Goal: Task Accomplishment & Management: Complete application form

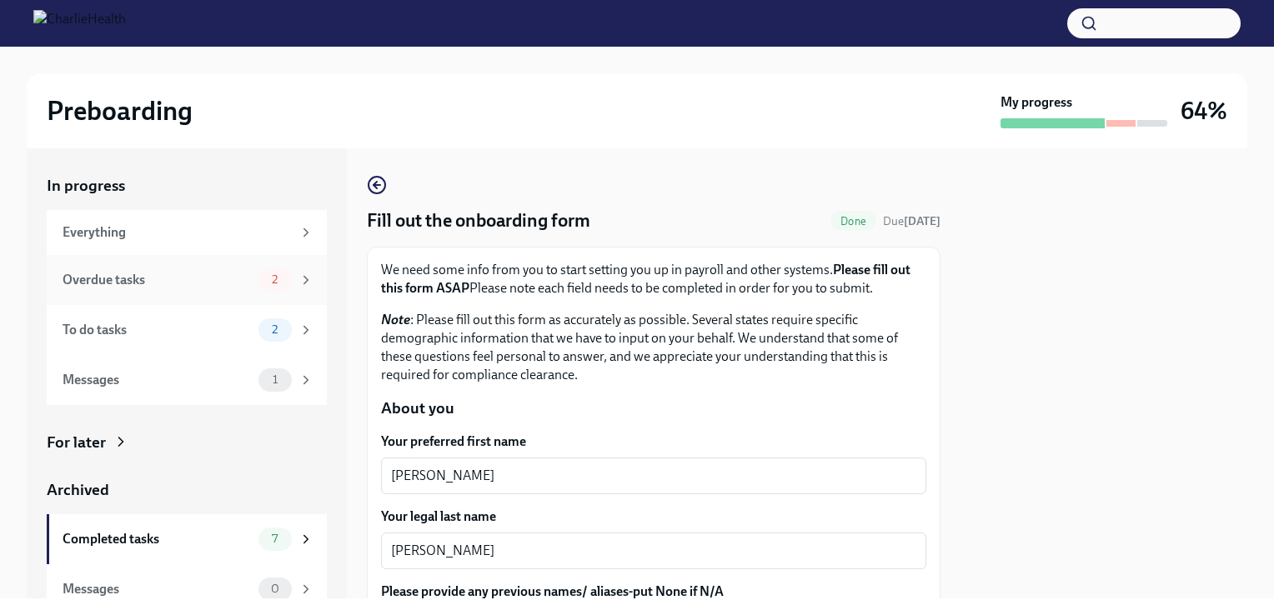
click at [207, 294] on div "Overdue tasks 2" at bounding box center [187, 280] width 280 height 50
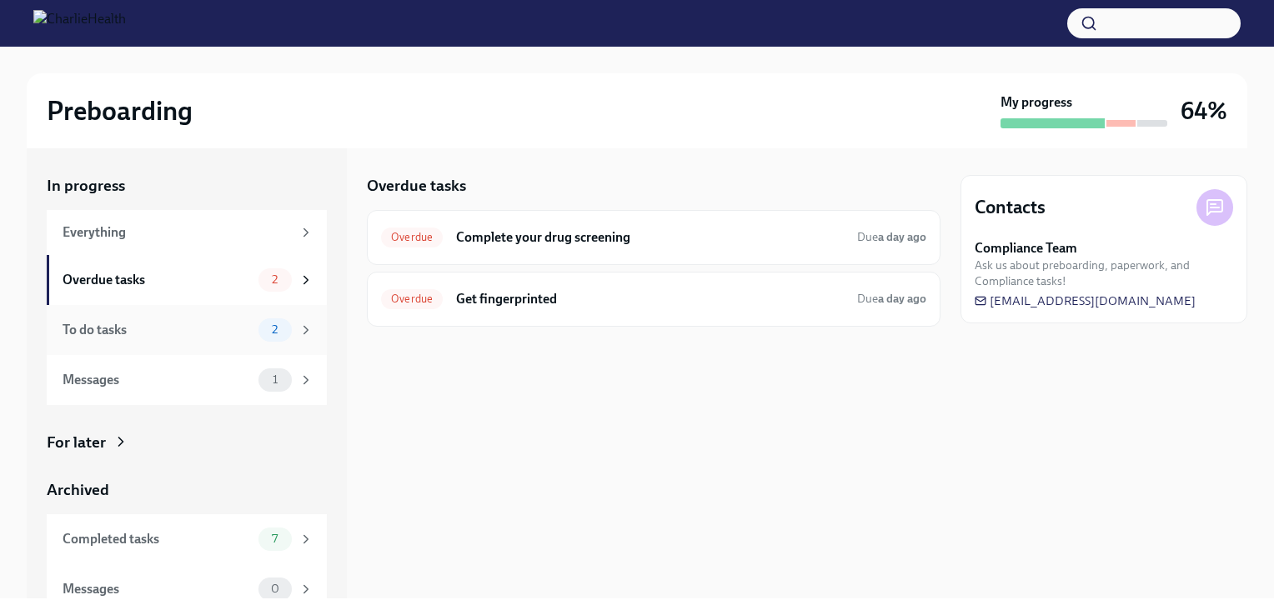
click at [190, 322] on div "To do tasks" at bounding box center [157, 330] width 189 height 18
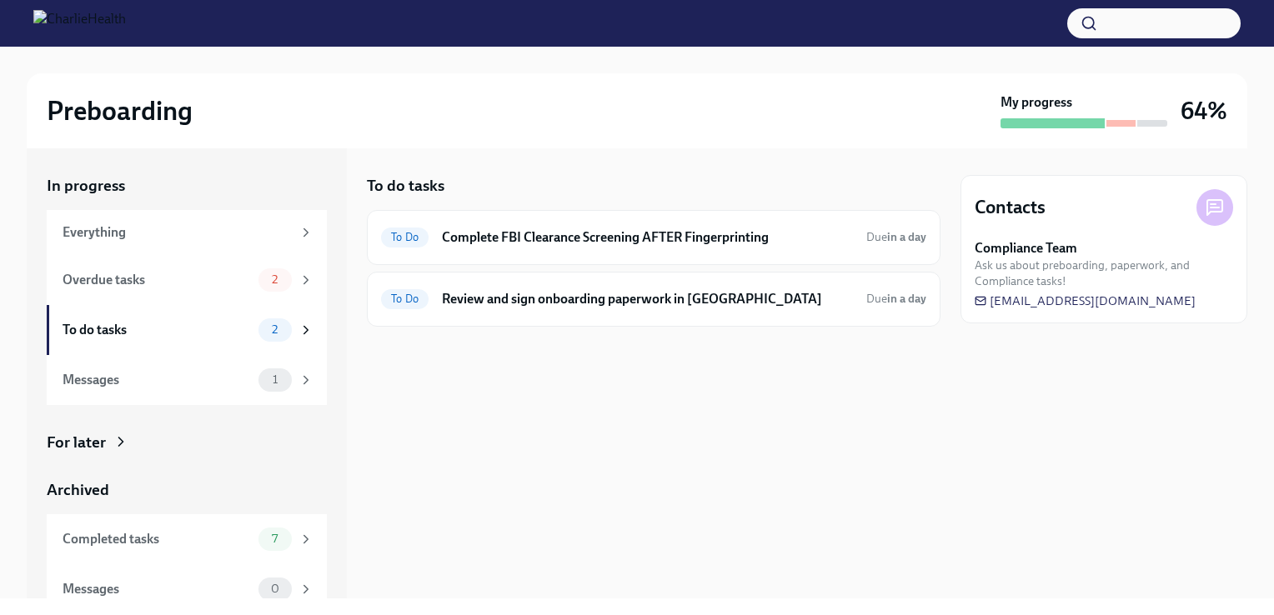
scroll to position [15, 0]
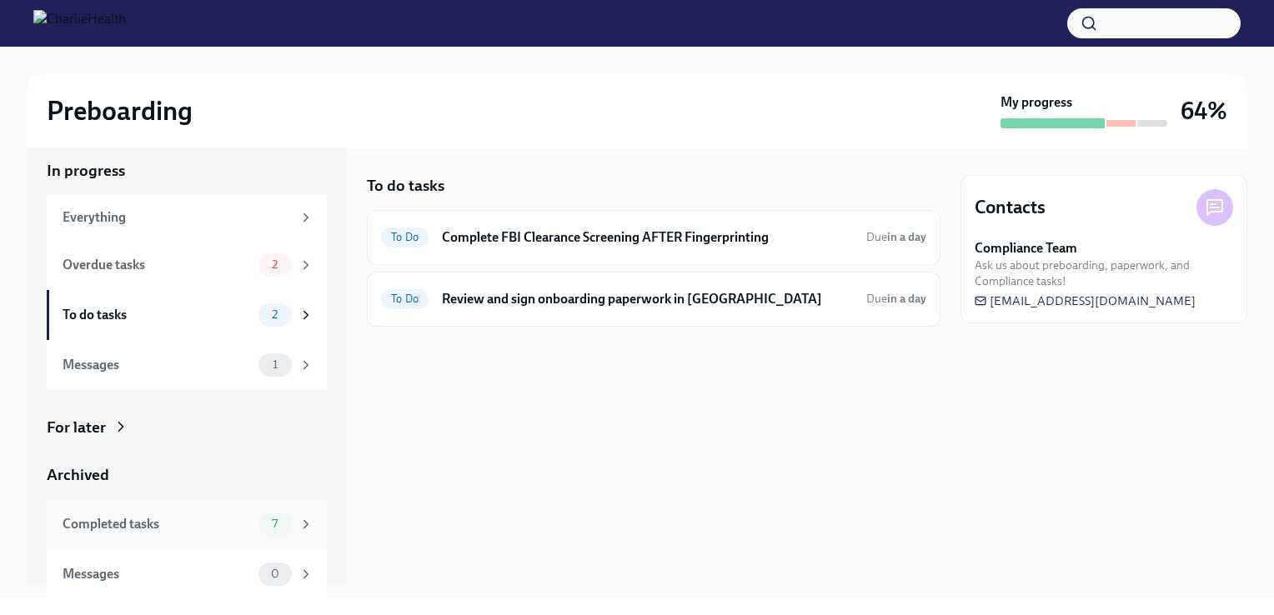
click at [158, 534] on div "Completed tasks 7" at bounding box center [188, 524] width 251 height 23
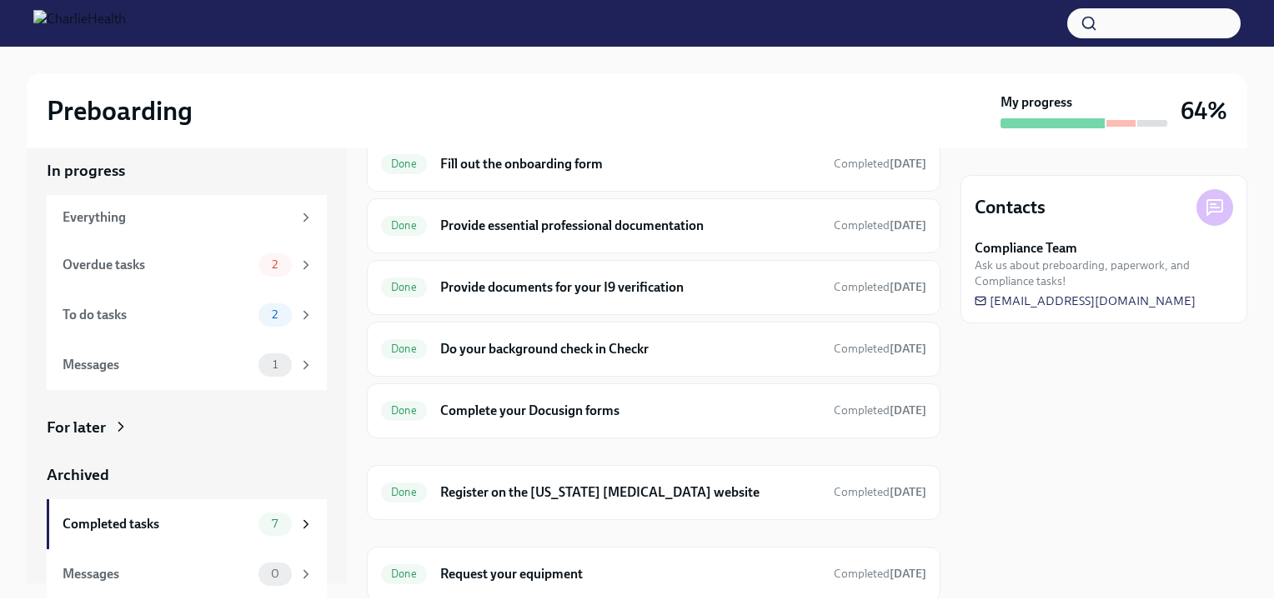
scroll to position [127, 0]
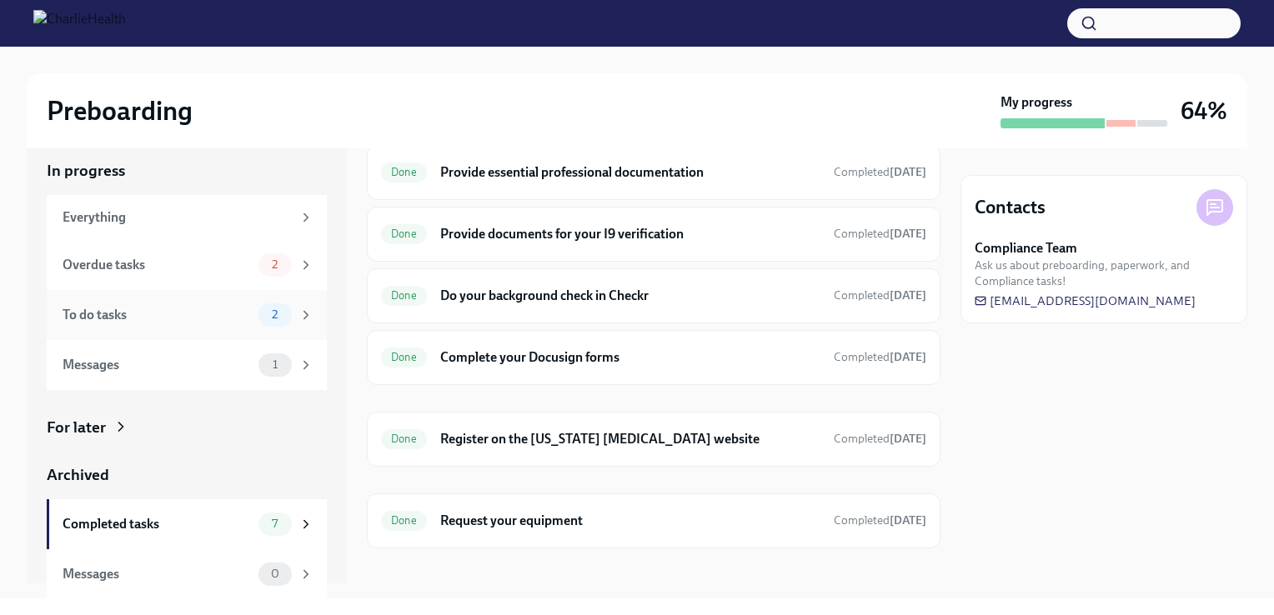
click at [144, 326] on div "To do tasks 2" at bounding box center [187, 315] width 280 height 50
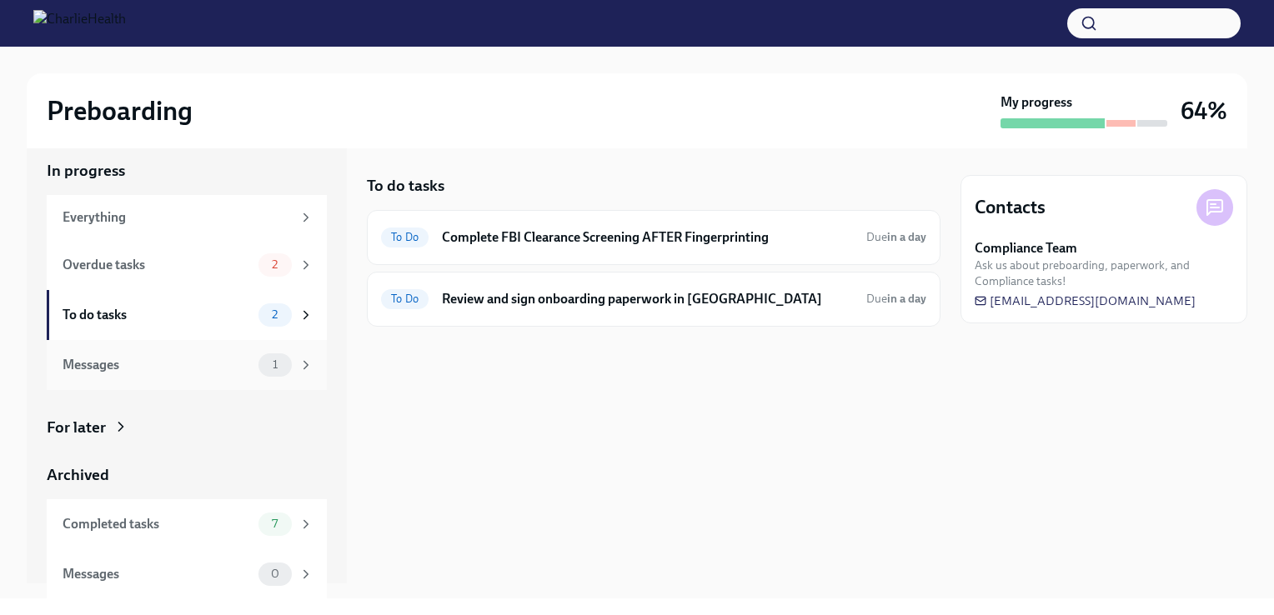
click at [150, 348] on div "Messages 1" at bounding box center [187, 365] width 280 height 50
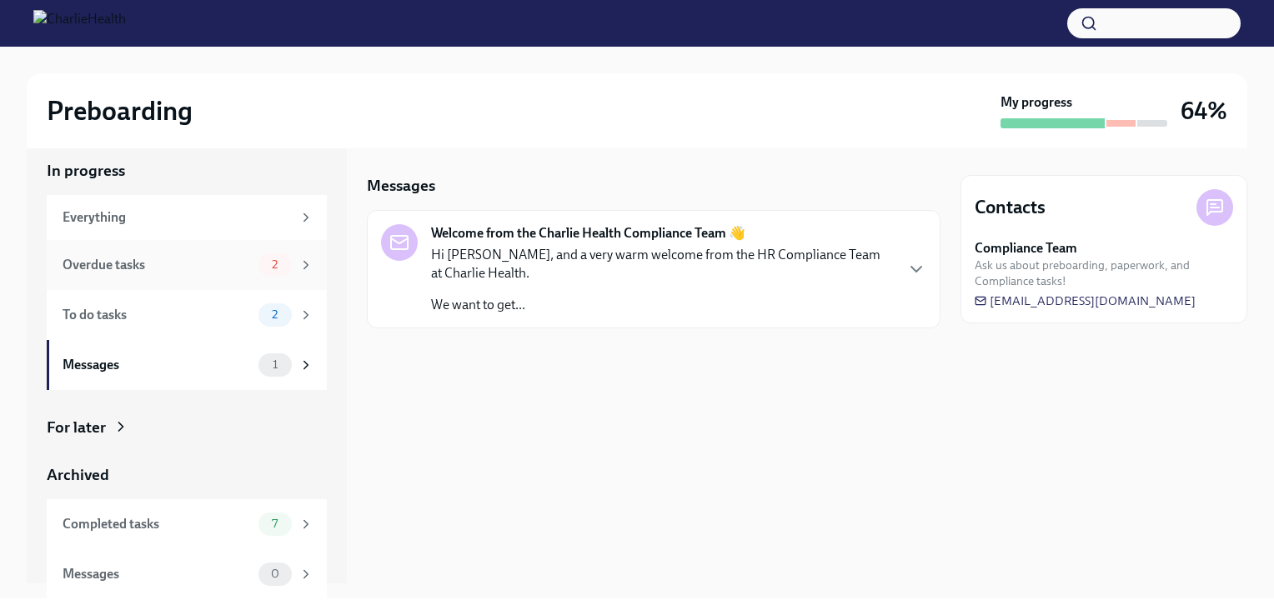
click at [161, 266] on div "Overdue tasks" at bounding box center [157, 265] width 189 height 18
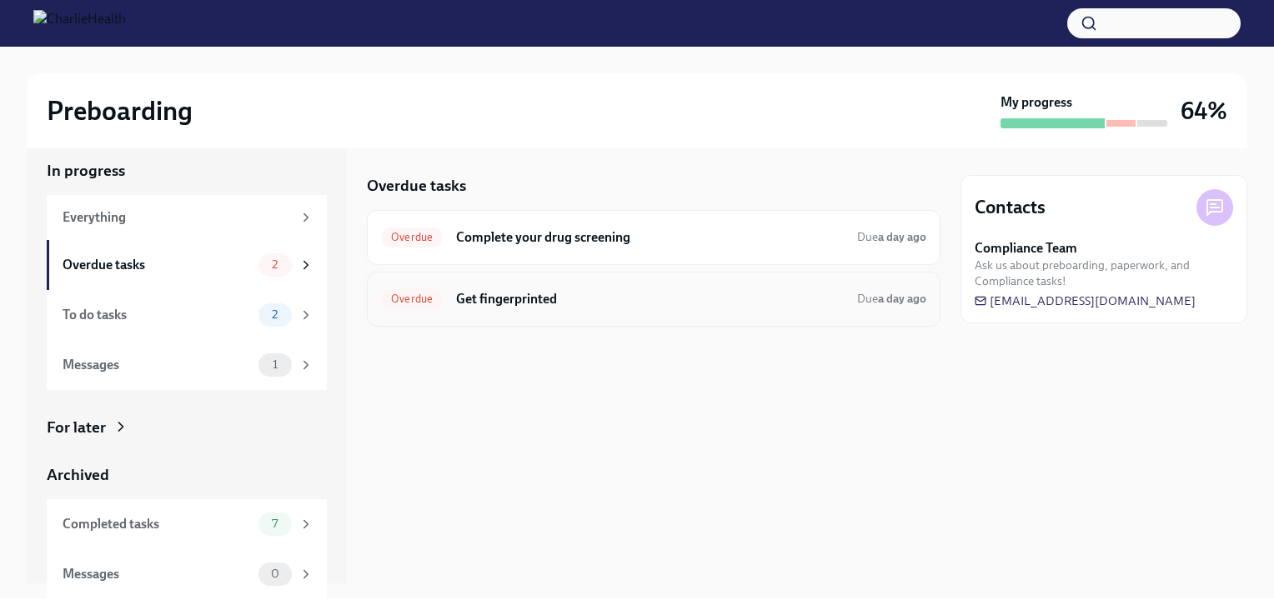
click at [556, 288] on div "Overdue Get fingerprinted Due a day ago" at bounding box center [653, 299] width 545 height 27
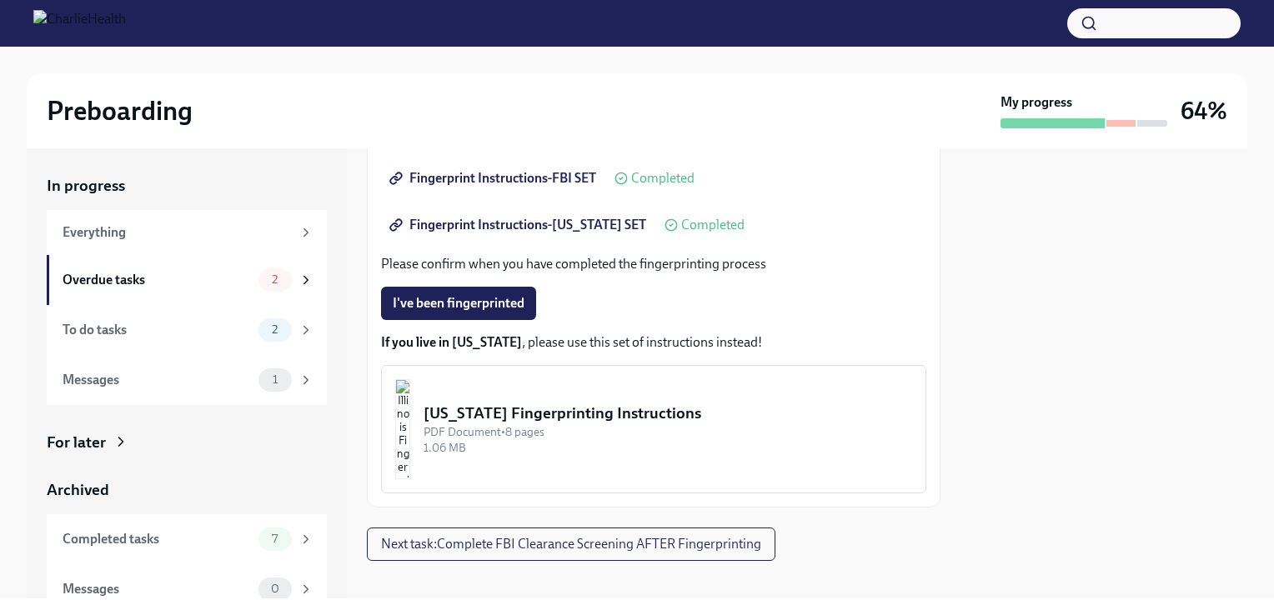
scroll to position [387, 0]
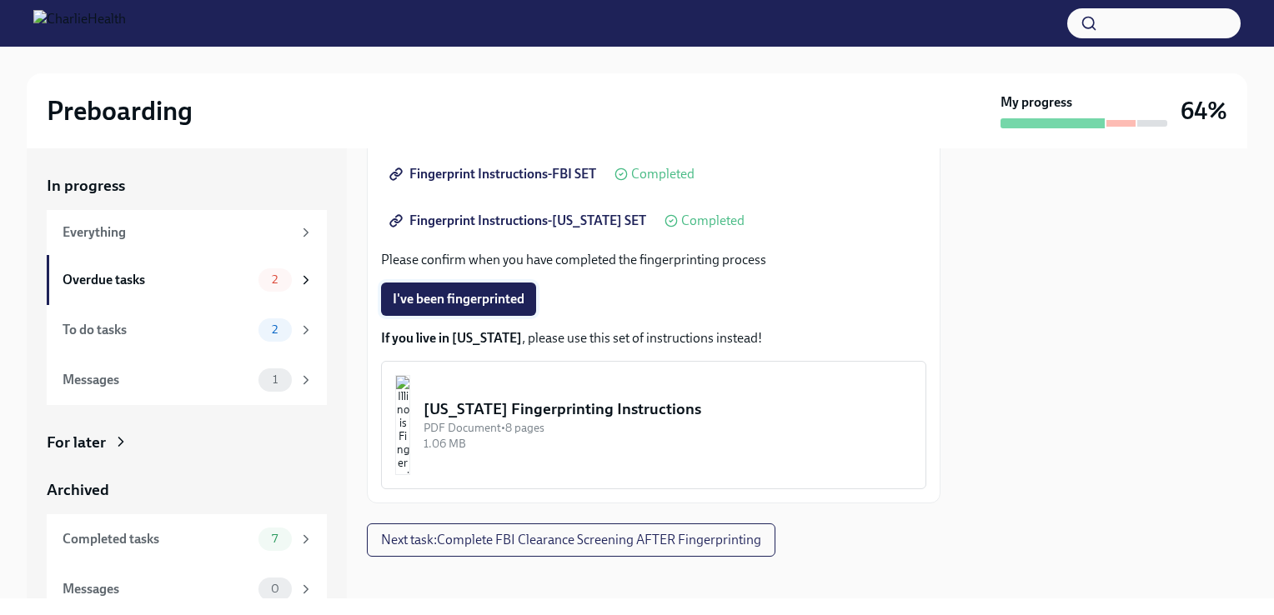
click at [479, 291] on span "I've been fingerprinted" at bounding box center [459, 299] width 132 height 17
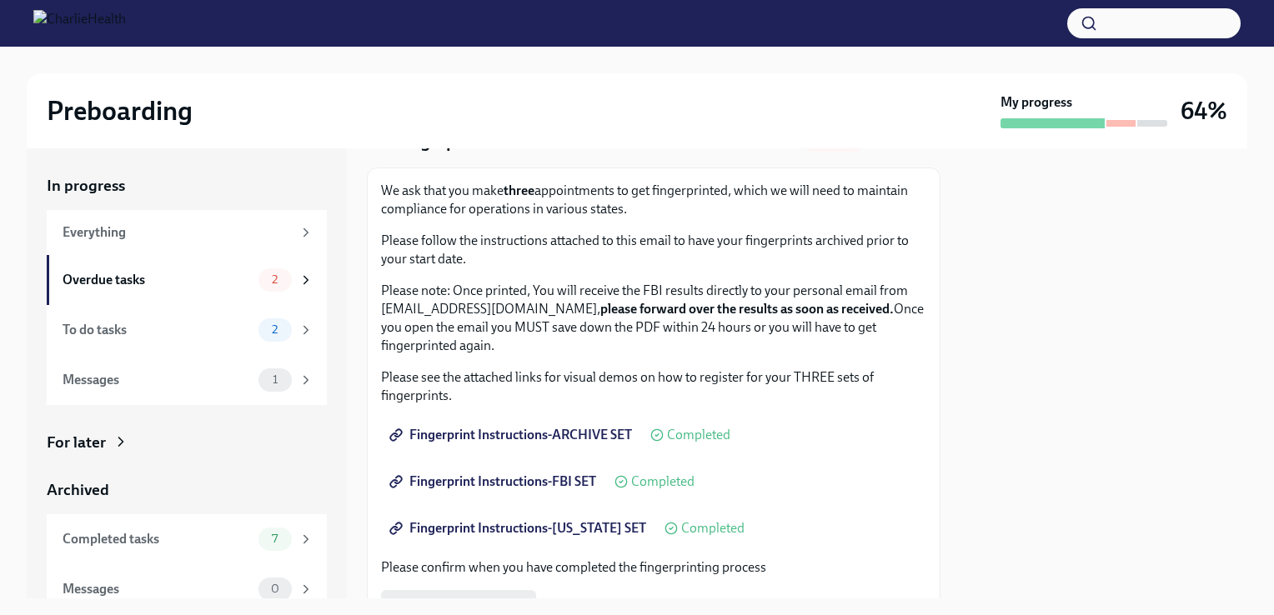
scroll to position [98, 0]
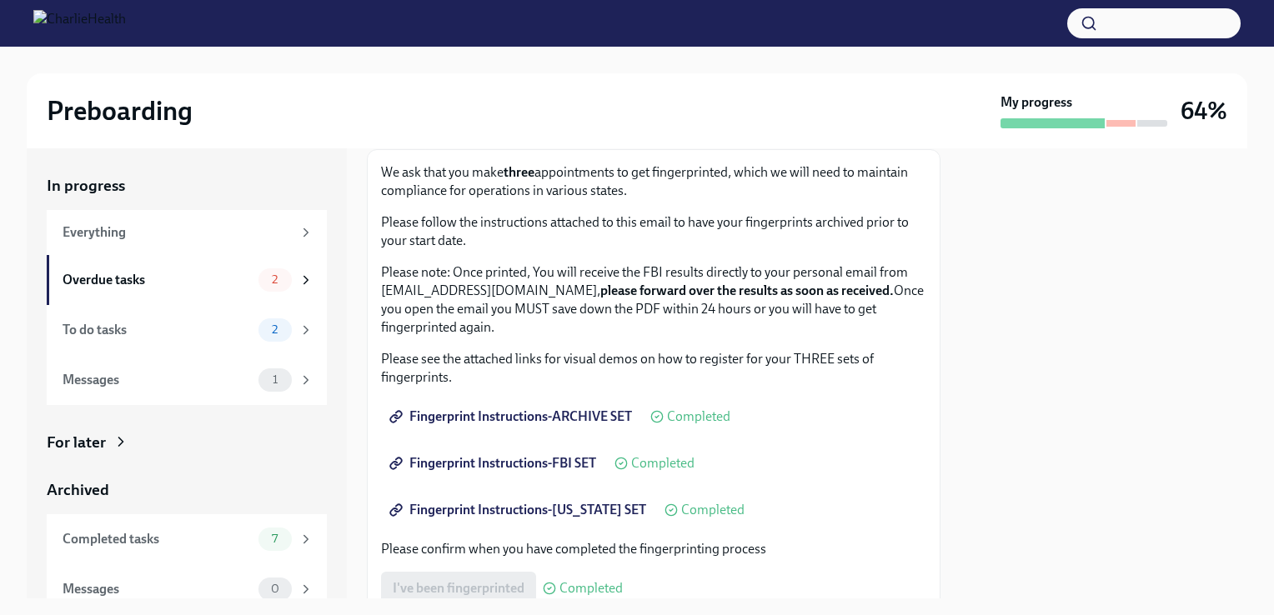
click at [922, 228] on div "We ask that you make three appointments to get fingerprinted, which we will nee…" at bounding box center [654, 471] width 574 height 644
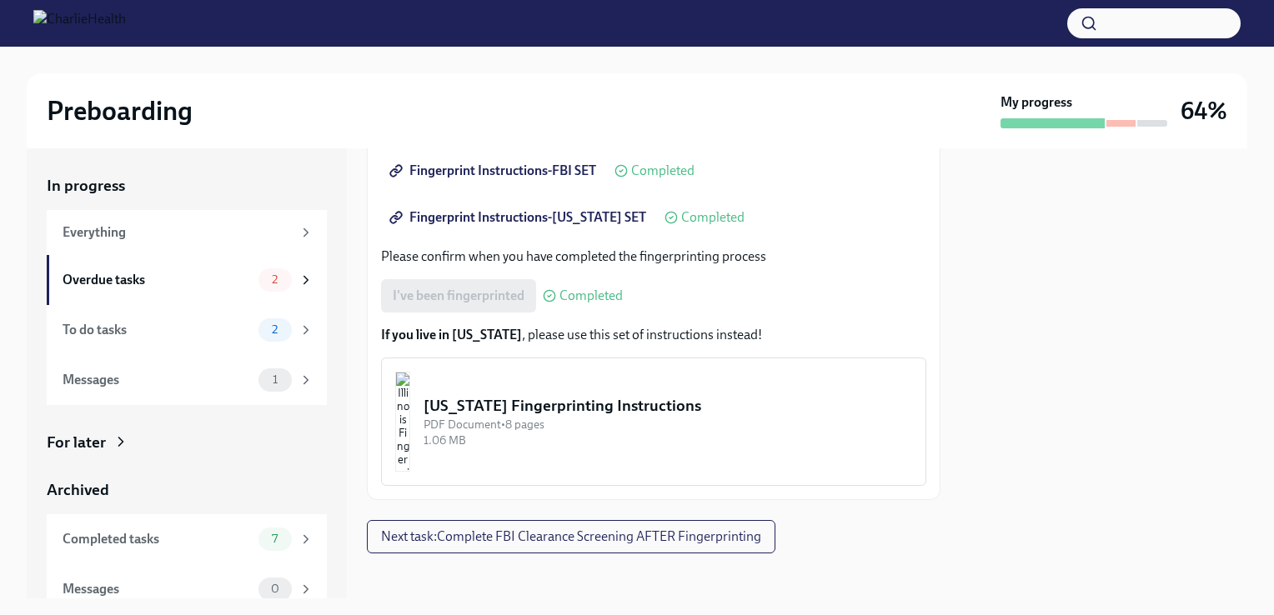
scroll to position [397, 0]
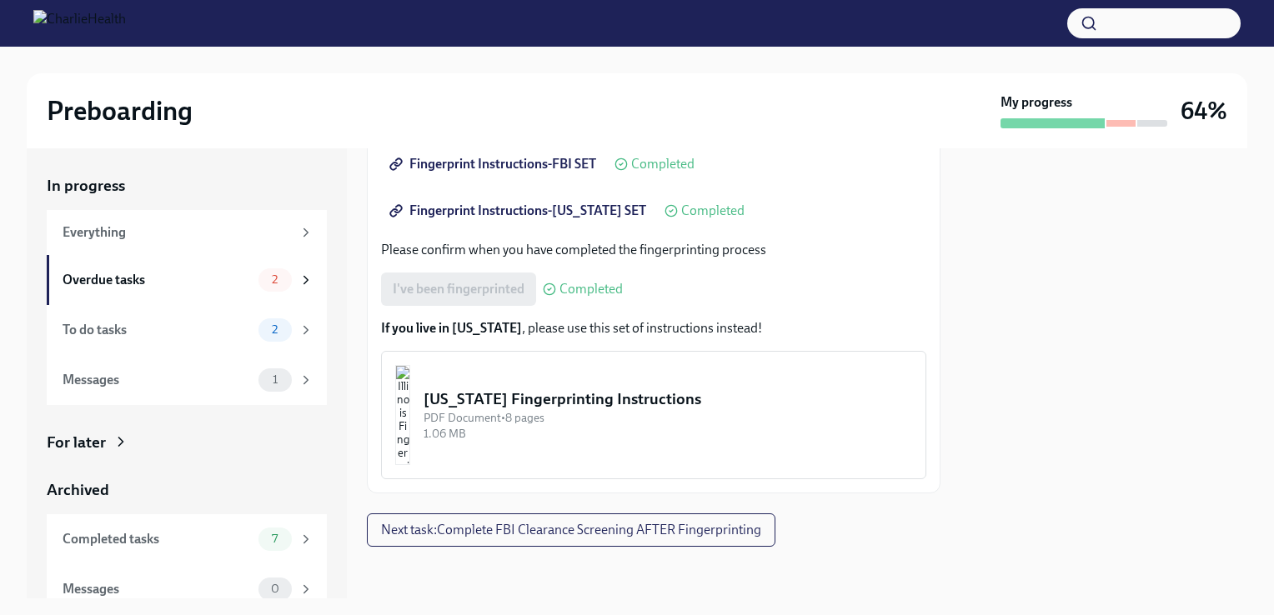
click at [469, 280] on div "I've been fingerprinted Completed" at bounding box center [502, 289] width 242 height 33
drag, startPoint x: 469, startPoint y: 280, endPoint x: 565, endPoint y: 293, distance: 96.8
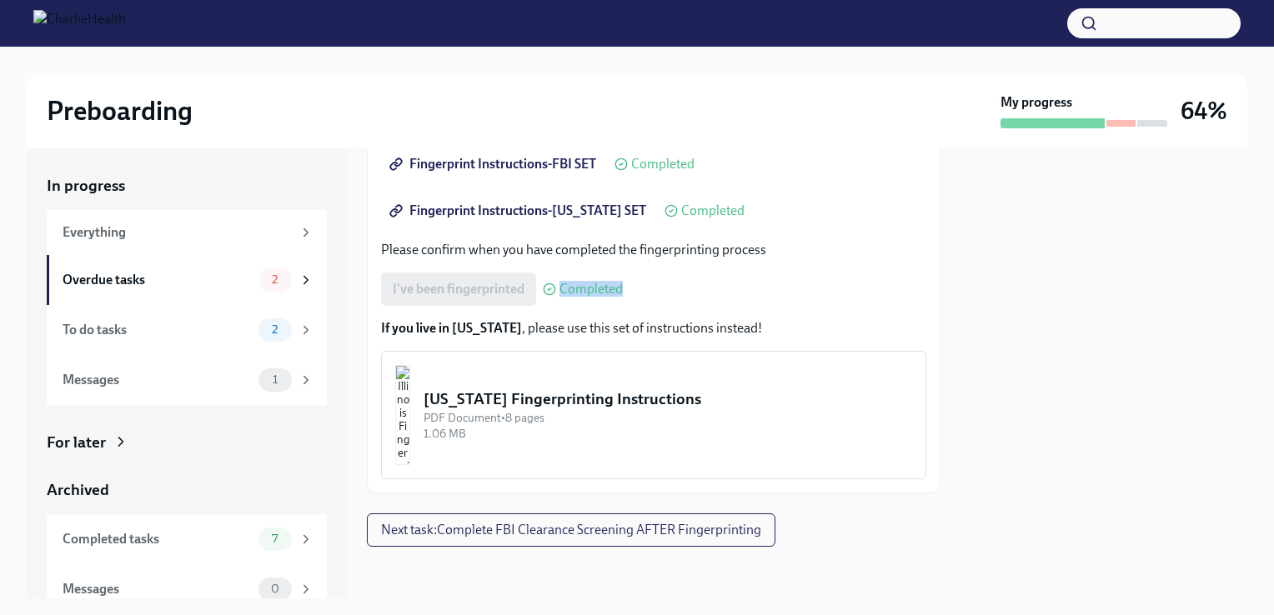
click at [565, 293] on span "Completed" at bounding box center [590, 289] width 63 height 13
click at [186, 279] on div "Overdue tasks" at bounding box center [157, 280] width 189 height 18
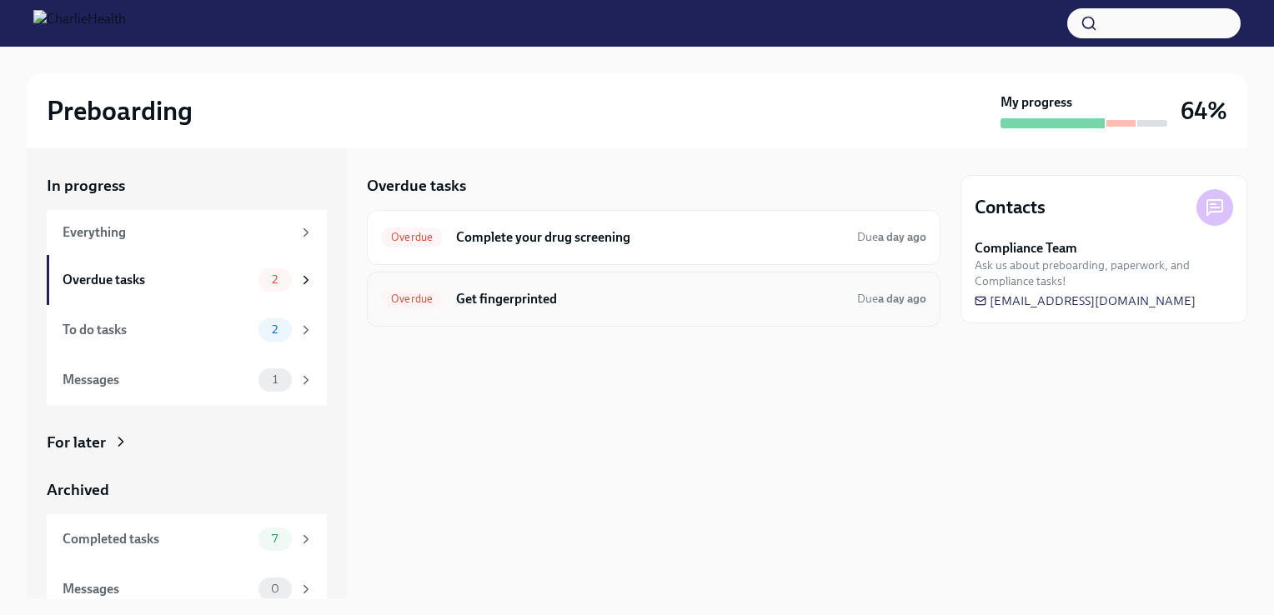
click at [584, 309] on div "Overdue Get fingerprinted Due a day ago" at bounding box center [653, 299] width 545 height 27
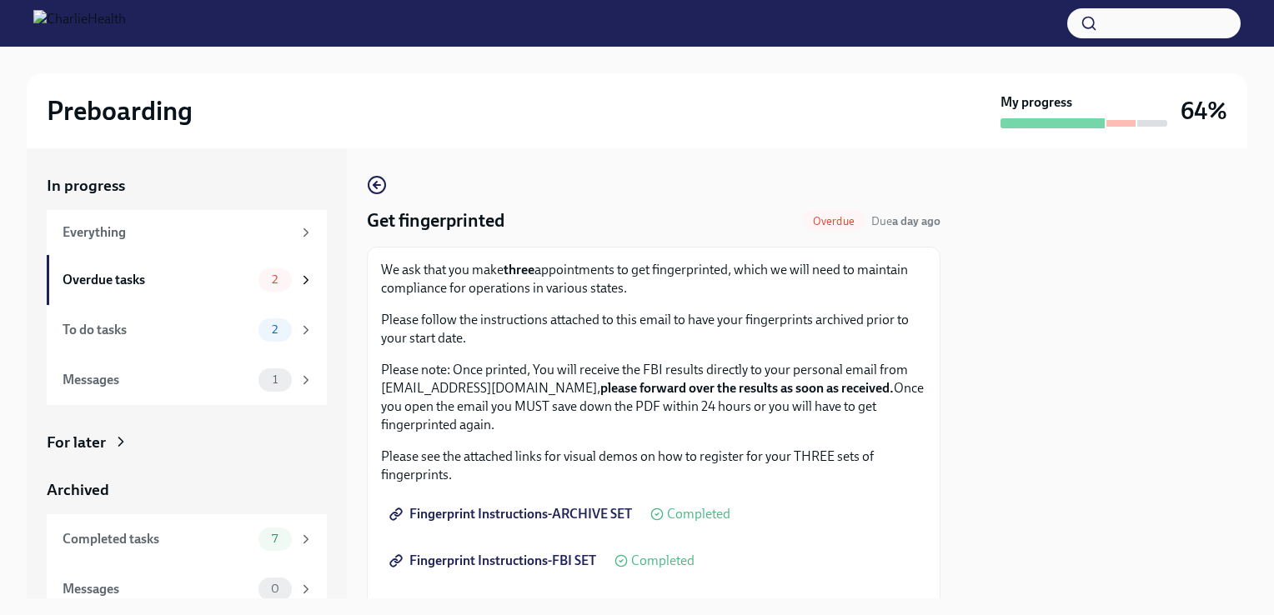
scroll to position [397, 0]
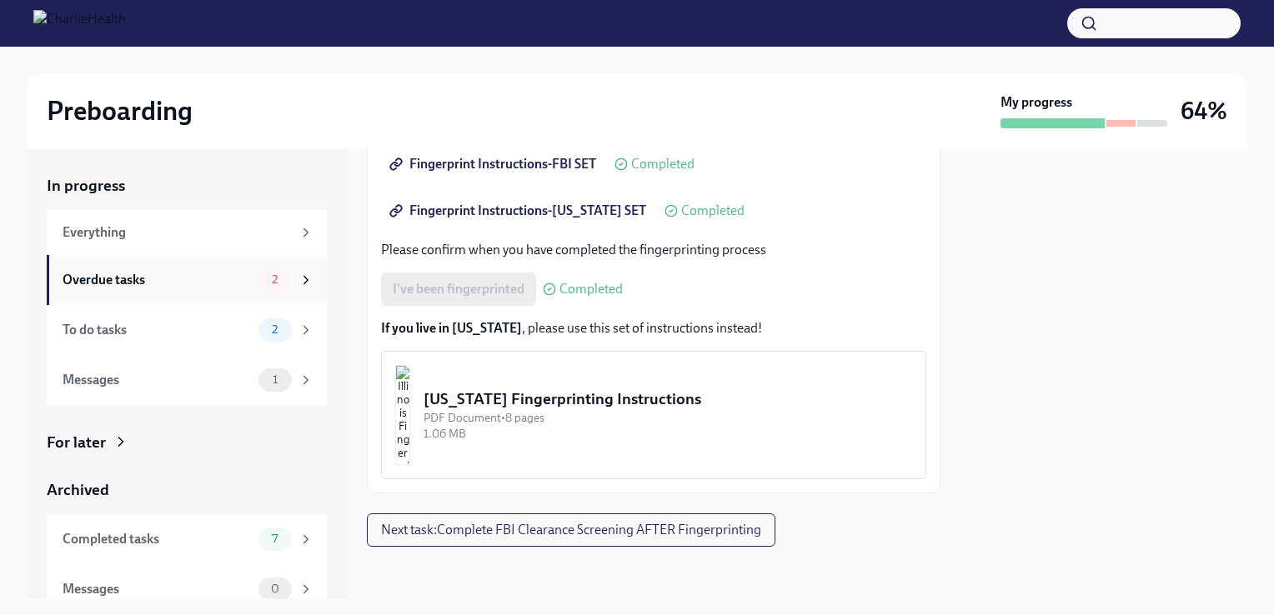
click at [140, 285] on div "Overdue tasks" at bounding box center [157, 280] width 189 height 18
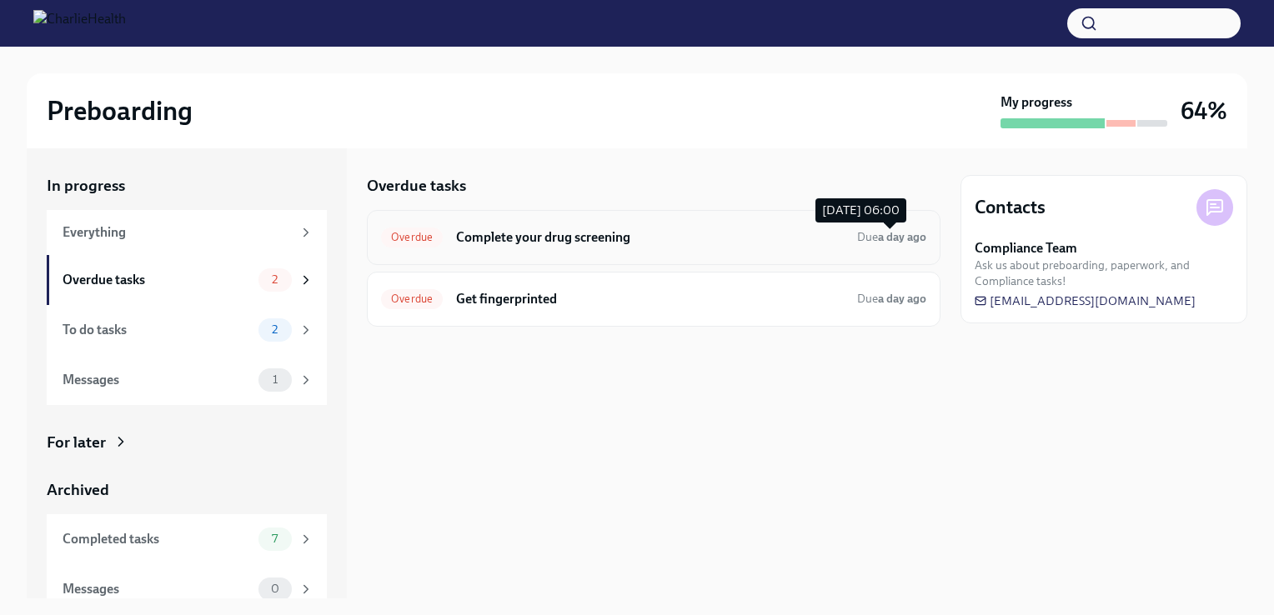
click at [866, 229] on span "Due a day ago" at bounding box center [891, 237] width 69 height 16
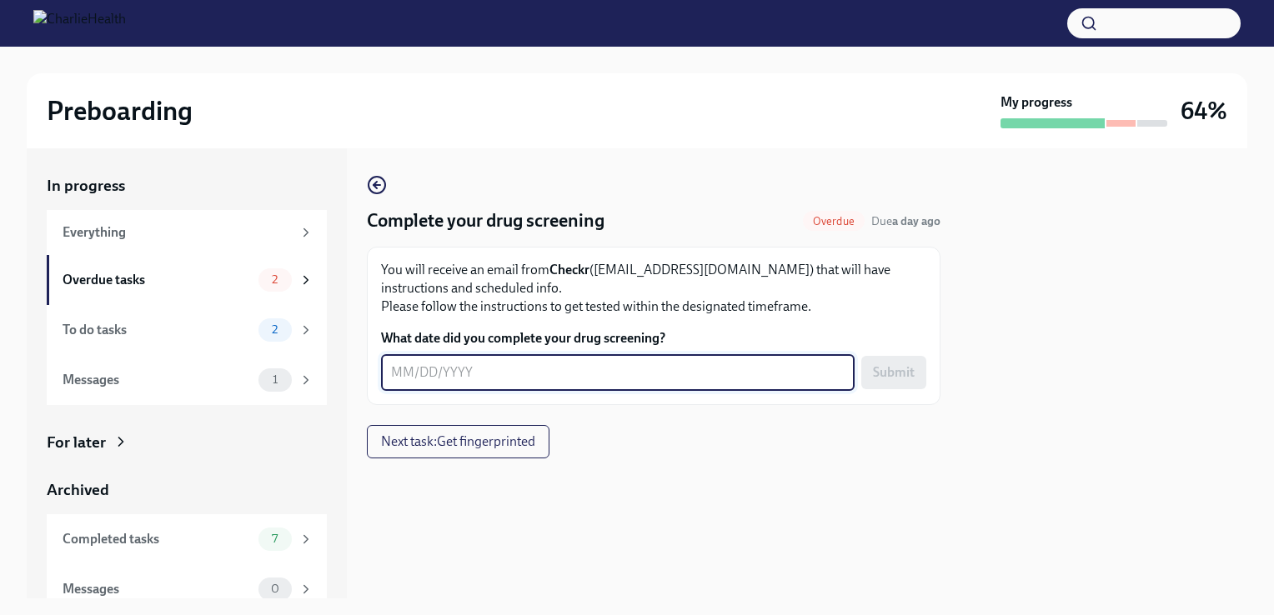
click at [653, 374] on textarea "What date did you complete your drug screening?" at bounding box center [617, 373] width 453 height 20
click at [552, 365] on textarea "What date did you complete your drug screening?" at bounding box center [617, 373] width 453 height 20
type textarea "08/19/2025"
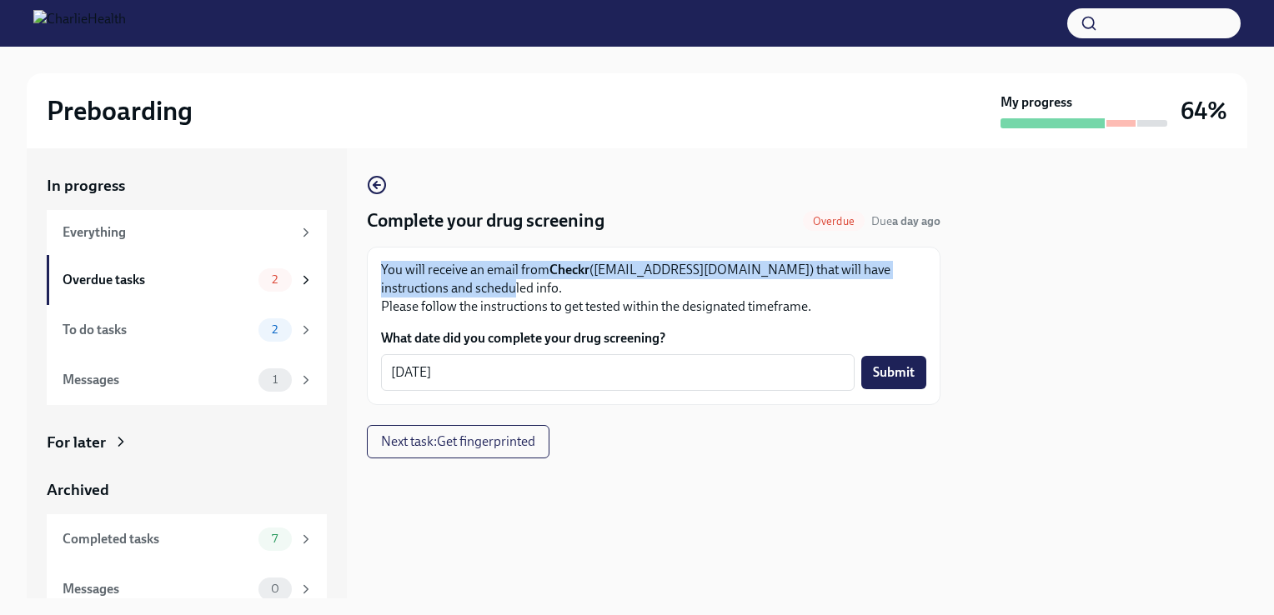
drag, startPoint x: 381, startPoint y: 268, endPoint x: 478, endPoint y: 286, distance: 98.3
click at [478, 286] on p "You will receive an email from Checkr (support@checkr.com) that will have instr…" at bounding box center [653, 288] width 545 height 55
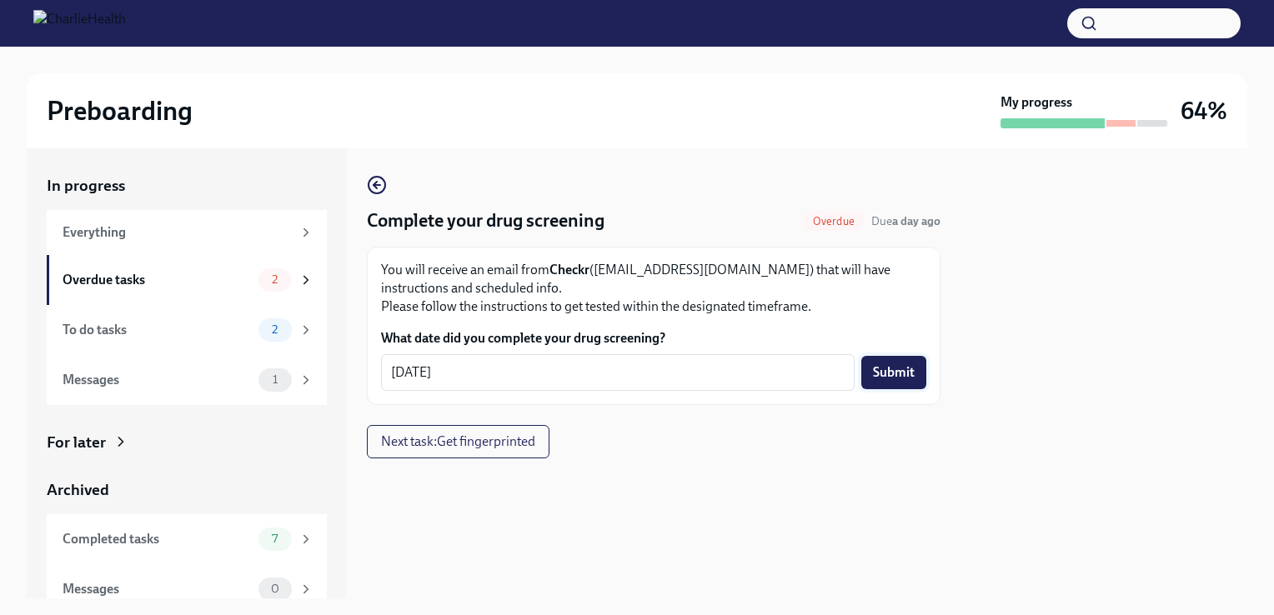
click at [894, 383] on button "Submit" at bounding box center [893, 372] width 65 height 33
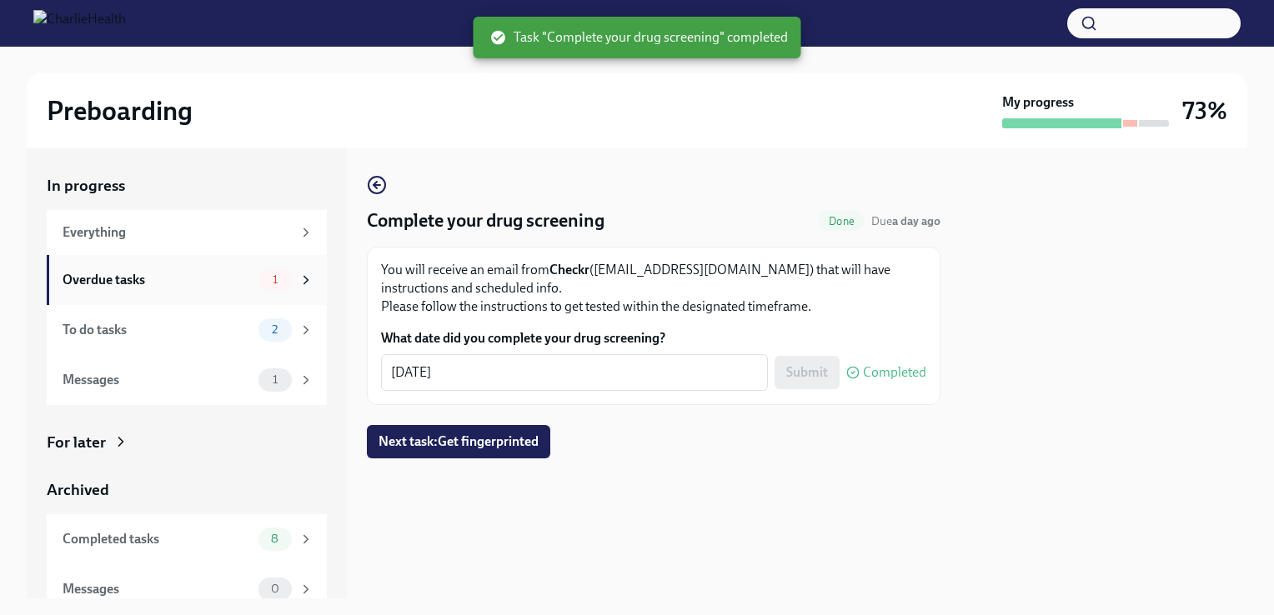
click at [160, 296] on div "Overdue tasks 1" at bounding box center [187, 280] width 280 height 50
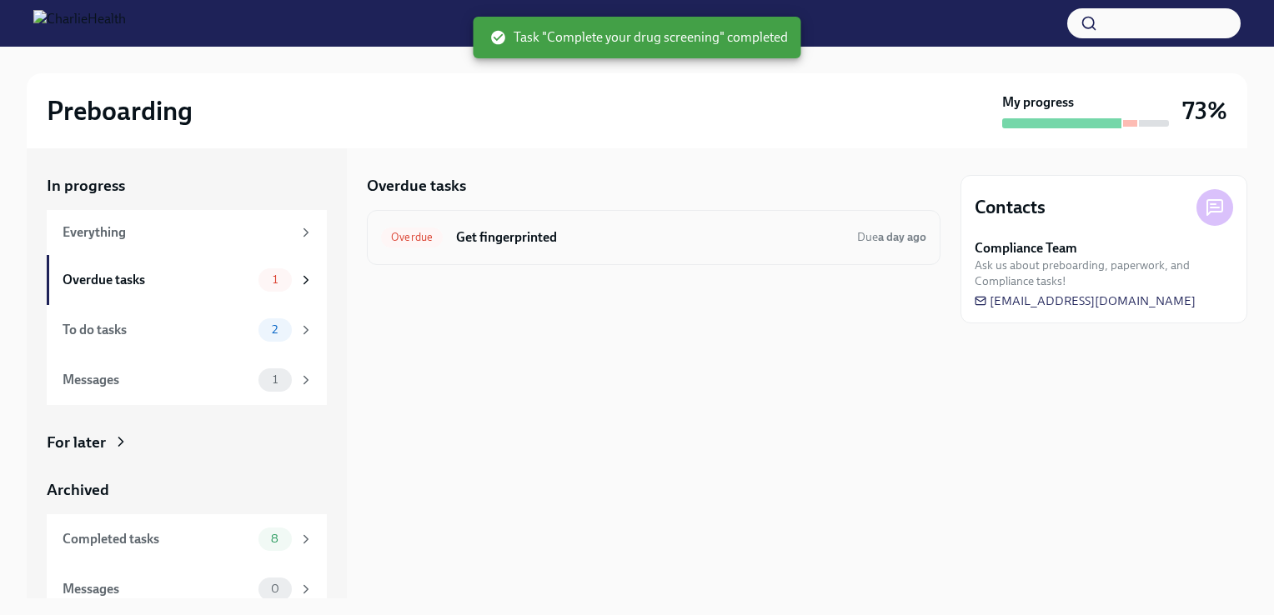
click at [496, 238] on h6 "Get fingerprinted" at bounding box center [650, 237] width 388 height 18
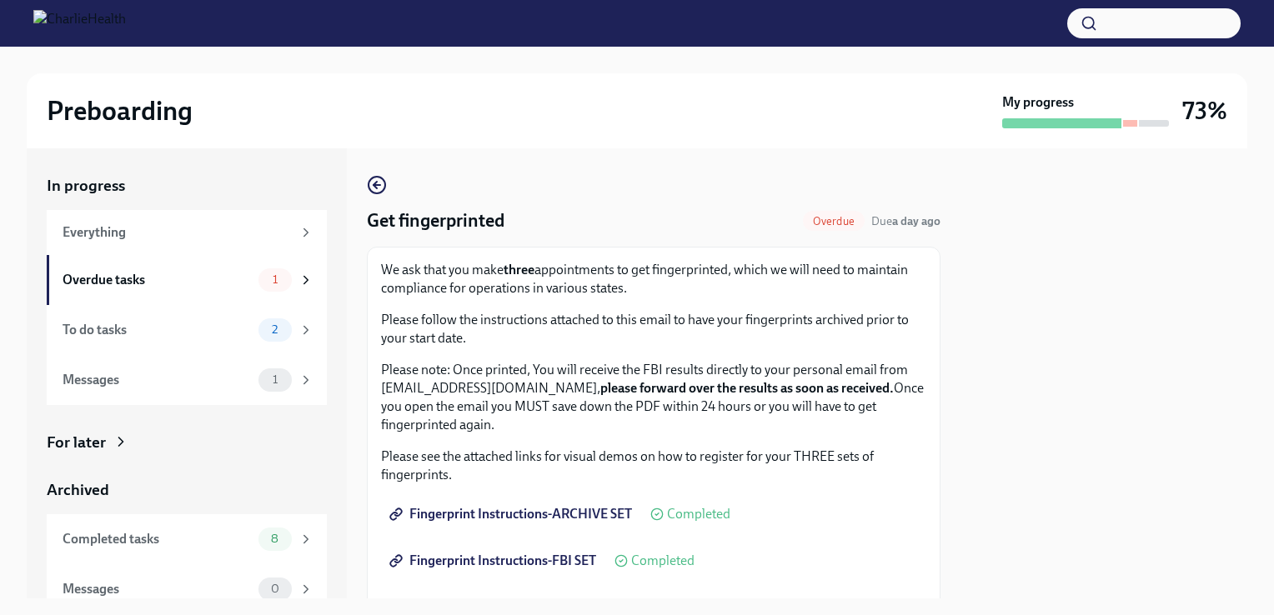
scroll to position [397, 0]
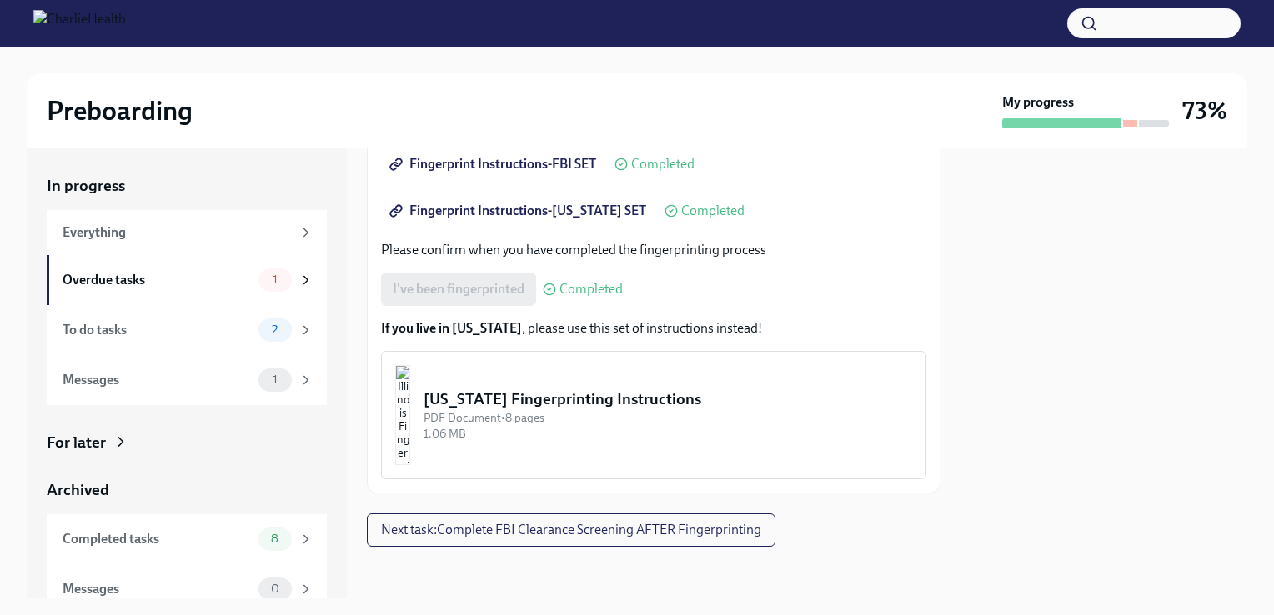
click at [549, 402] on div "[US_STATE] Fingerprinting Instructions" at bounding box center [667, 399] width 488 height 22
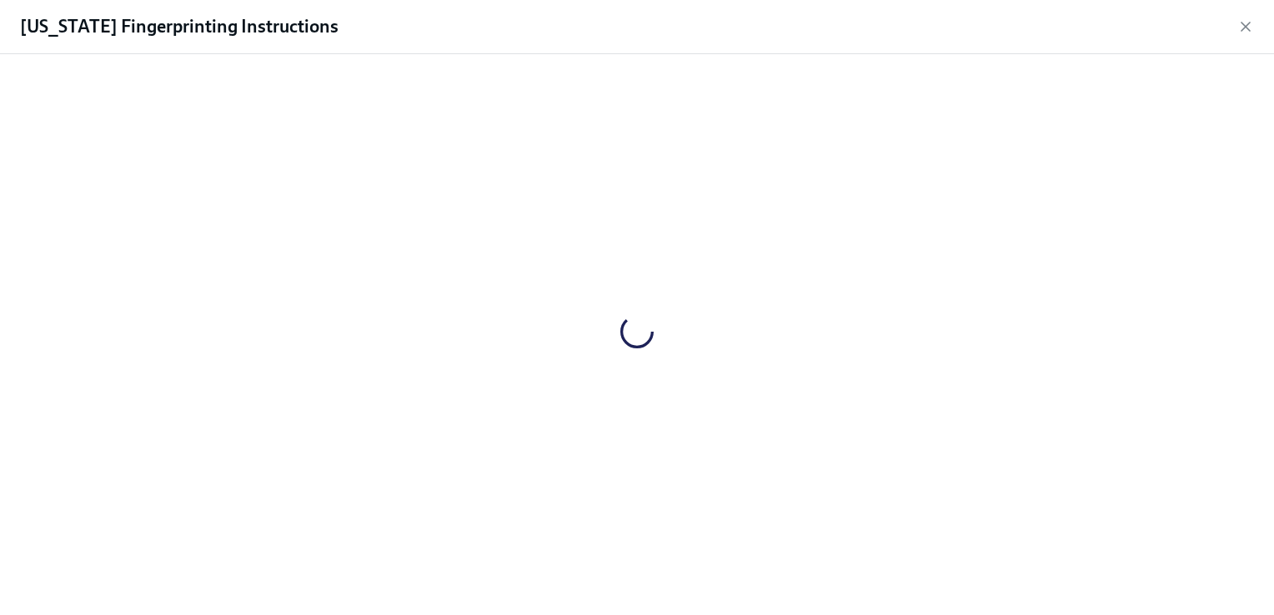
click at [549, 402] on div at bounding box center [637, 332] width 1220 height 528
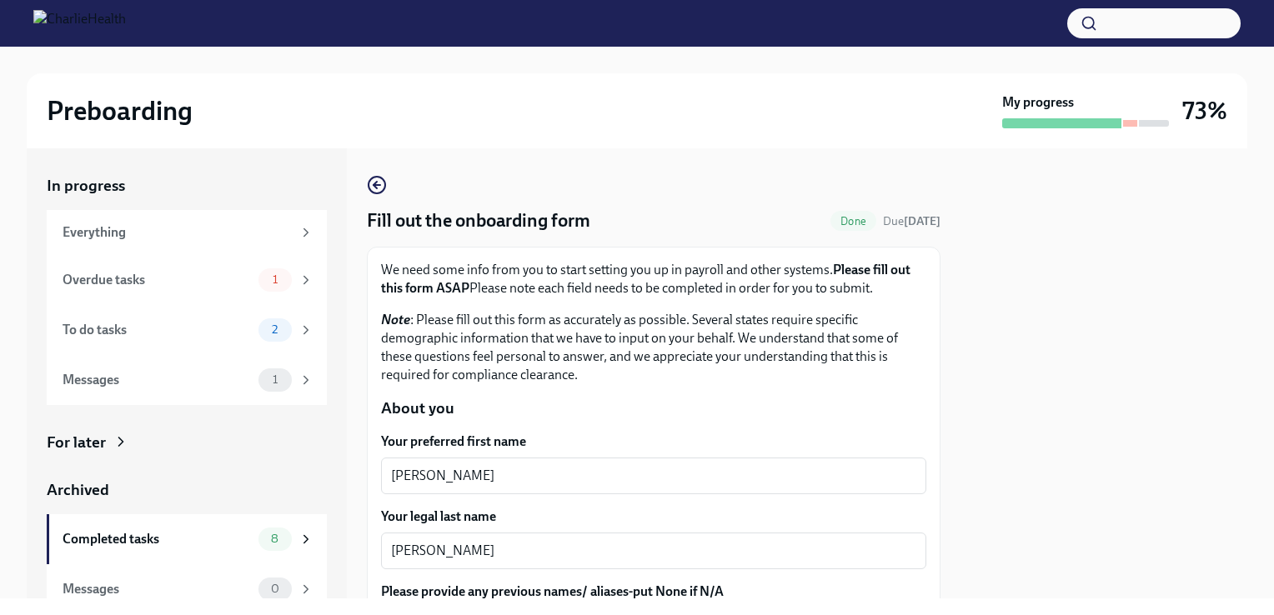
click at [487, 329] on p "Note : Please fill out this form as accurately as possible. Several states requ…" at bounding box center [653, 347] width 545 height 73
click at [145, 258] on div "Overdue tasks 1" at bounding box center [187, 280] width 280 height 50
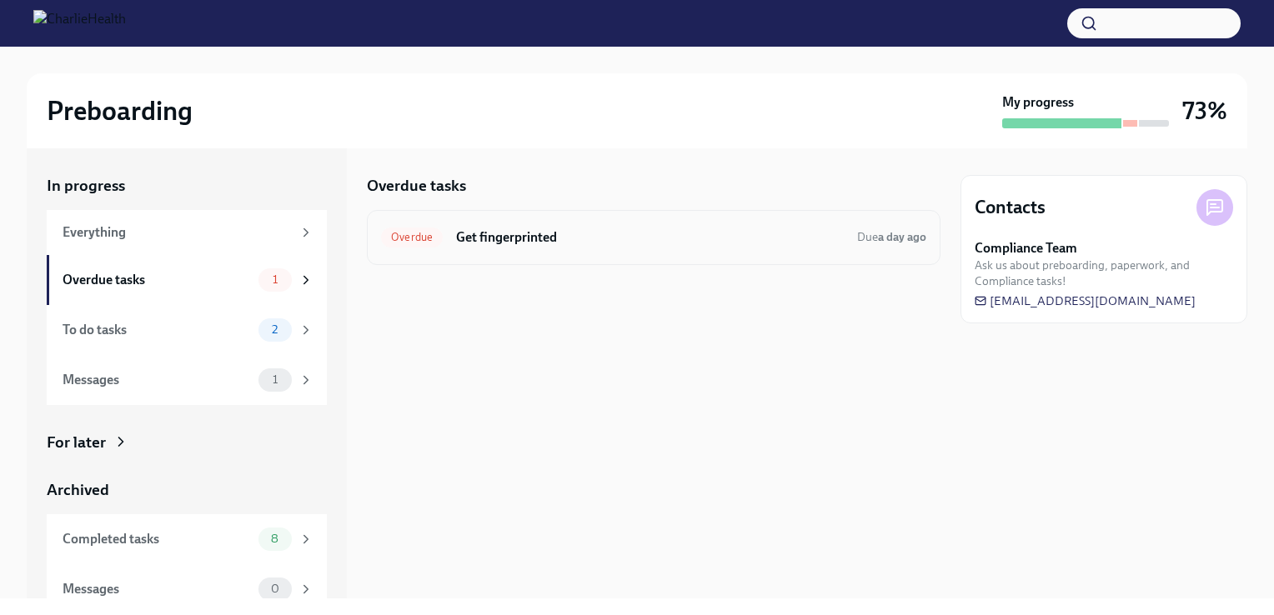
click at [729, 225] on div "Overdue Get fingerprinted Due a day ago" at bounding box center [653, 237] width 545 height 27
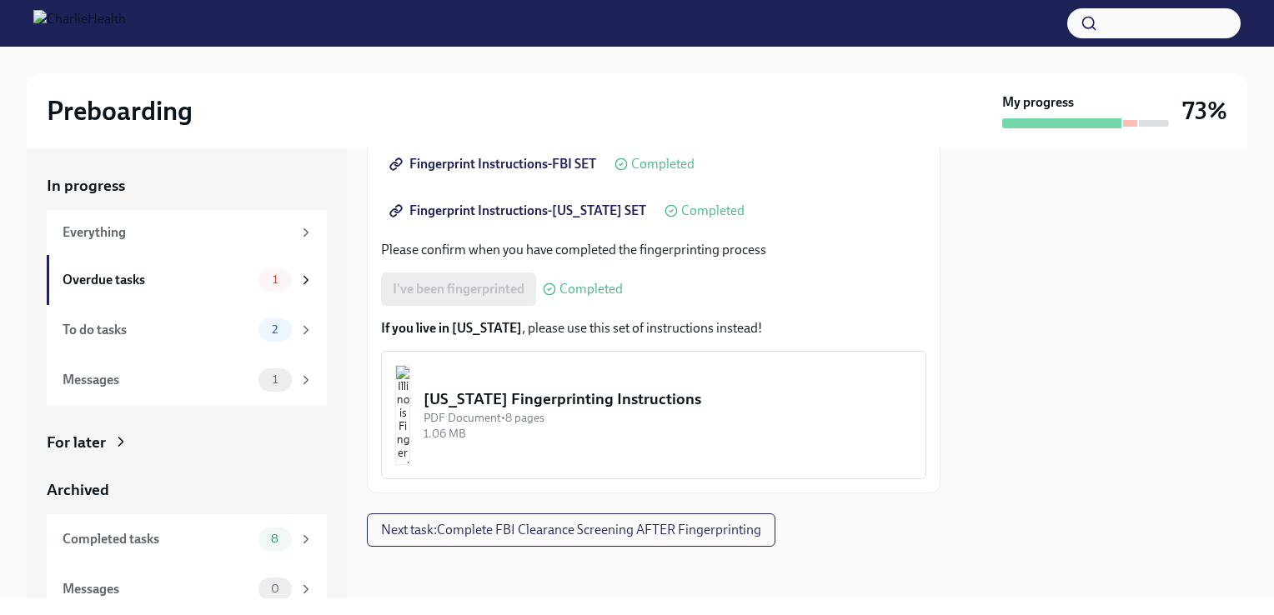
scroll to position [369, 0]
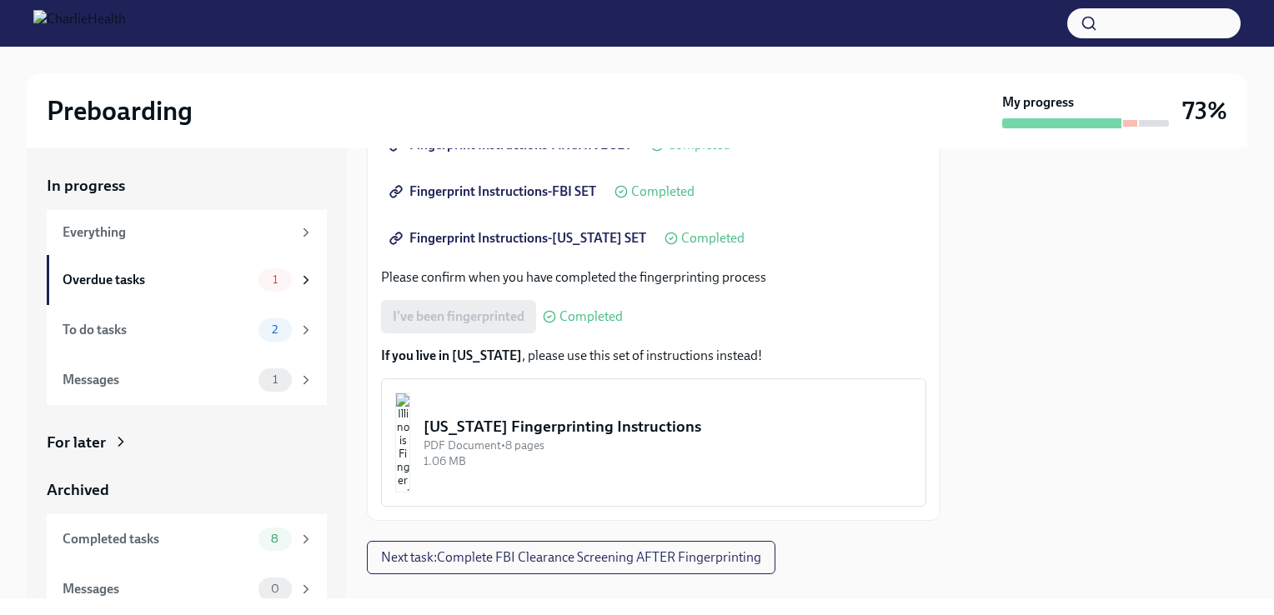
drag, startPoint x: 950, startPoint y: 460, endPoint x: 924, endPoint y: 387, distance: 78.1
click at [924, 387] on div "In progress Everything Overdue tasks 1 To do tasks 2 Messages 1 For later Archi…" at bounding box center [637, 373] width 1220 height 450
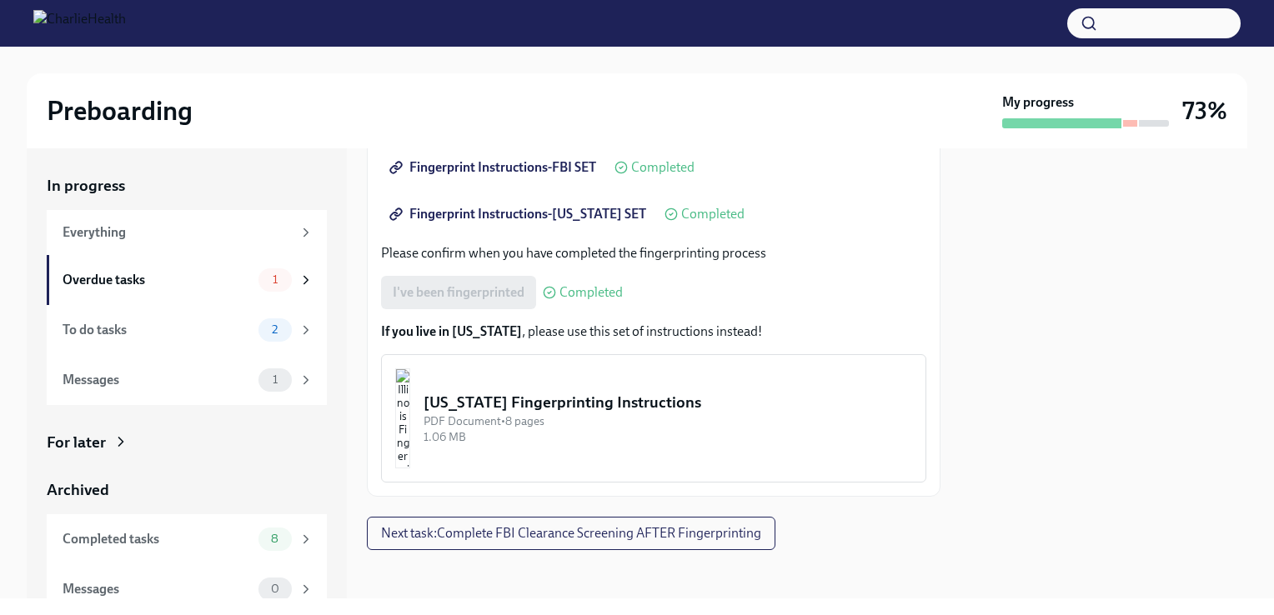
scroll to position [397, 0]
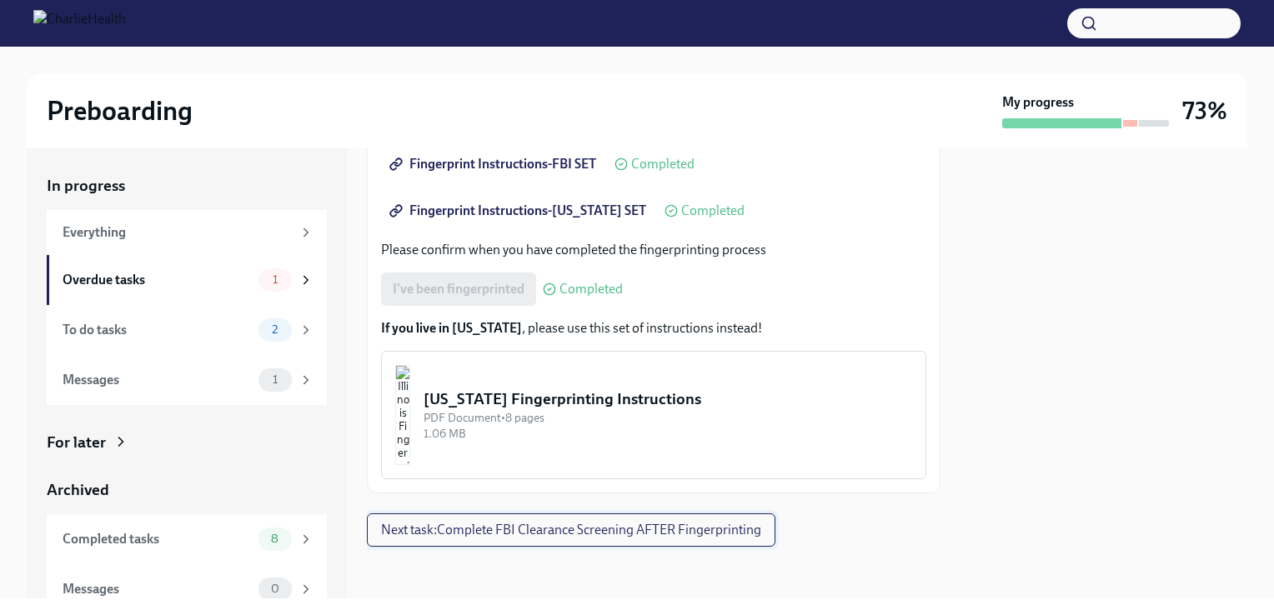
click at [593, 532] on span "Next task : Complete FBI Clearance Screening AFTER Fingerprinting" at bounding box center [571, 530] width 380 height 17
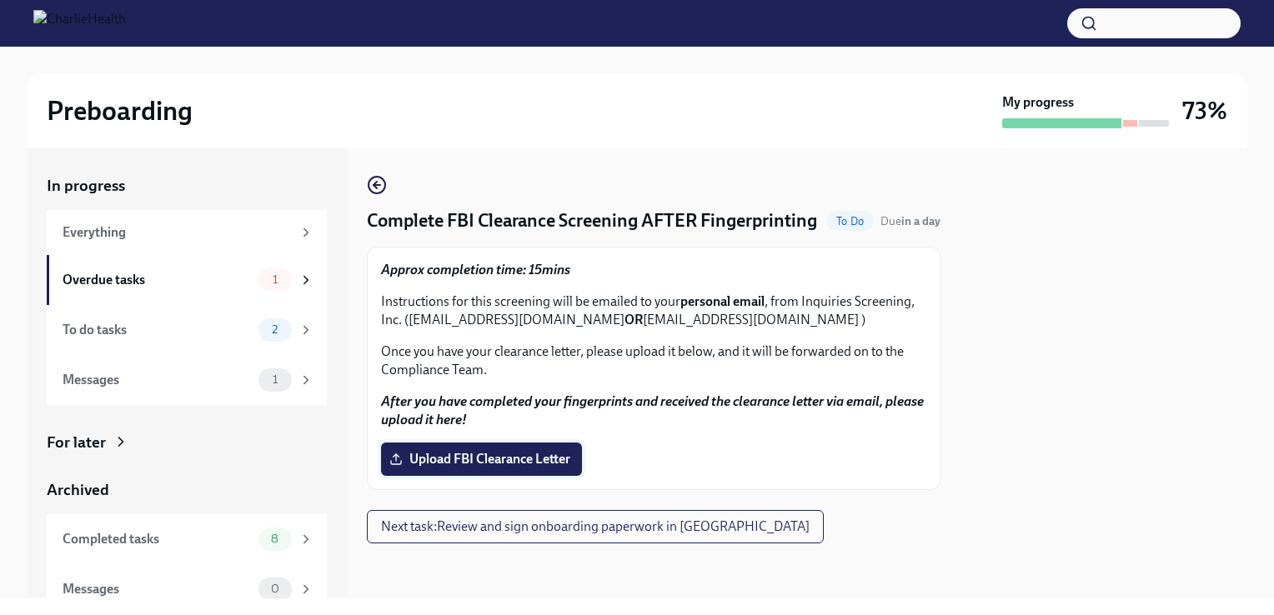
click at [452, 468] on span "Upload FBI Clearance Letter" at bounding box center [482, 459] width 178 height 17
click at [0, 0] on input "Upload FBI Clearance Letter" at bounding box center [0, 0] width 0 height 0
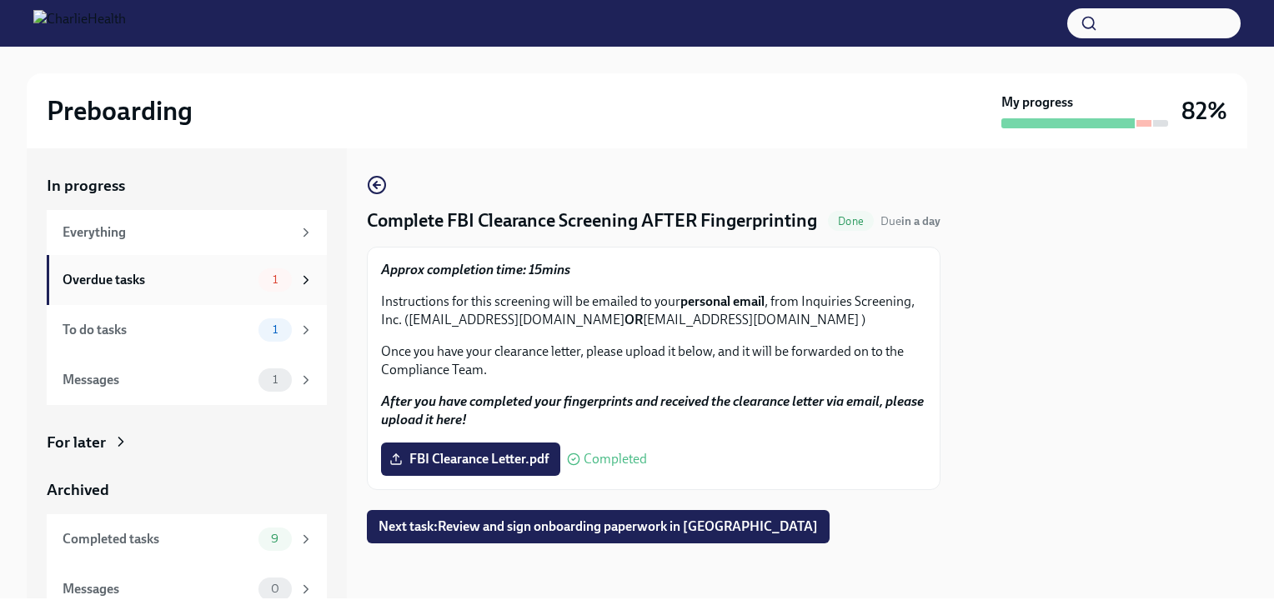
click at [148, 279] on div "Overdue tasks" at bounding box center [157, 280] width 189 height 18
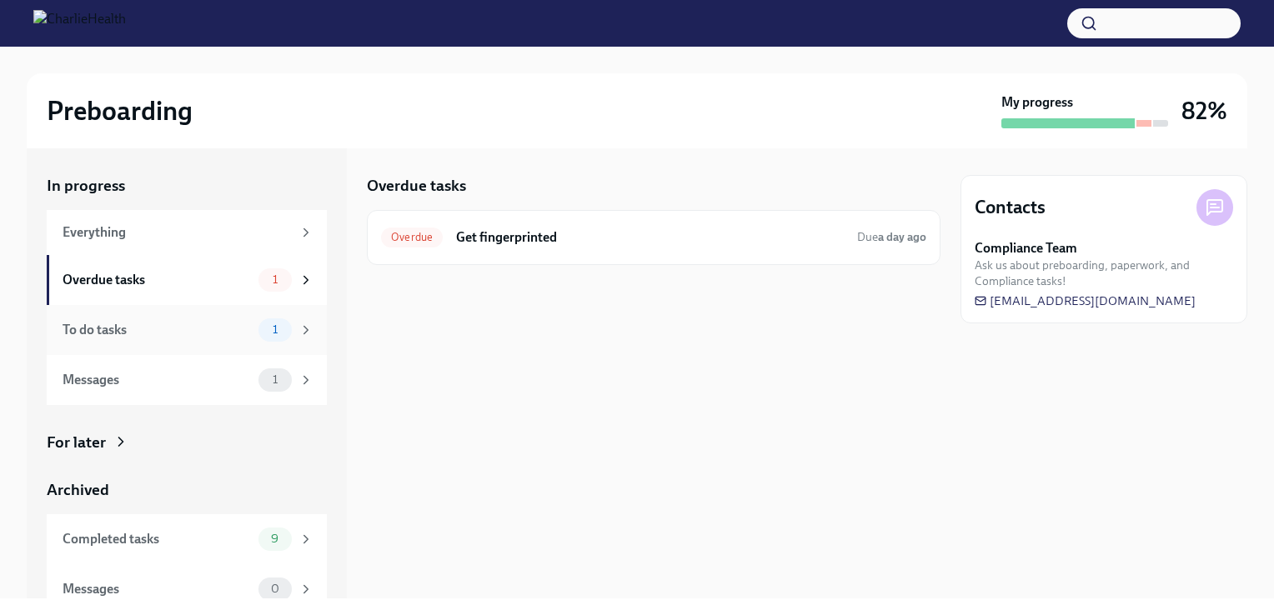
click at [143, 333] on div "To do tasks" at bounding box center [157, 330] width 189 height 18
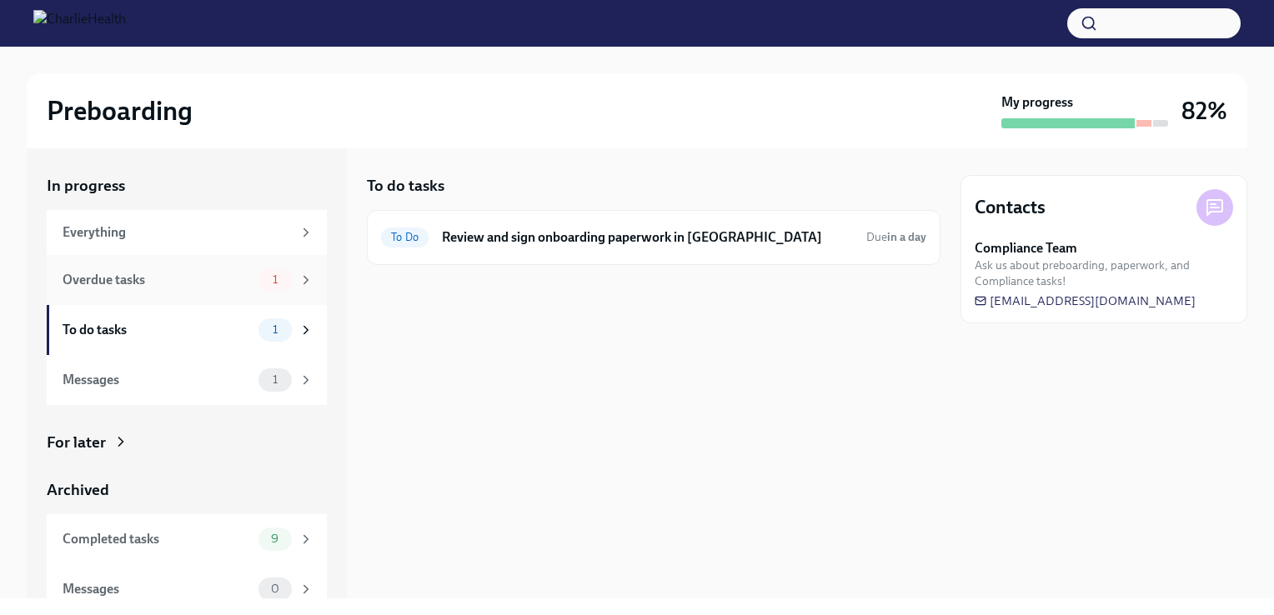
click at [160, 285] on div "Overdue tasks" at bounding box center [157, 280] width 189 height 18
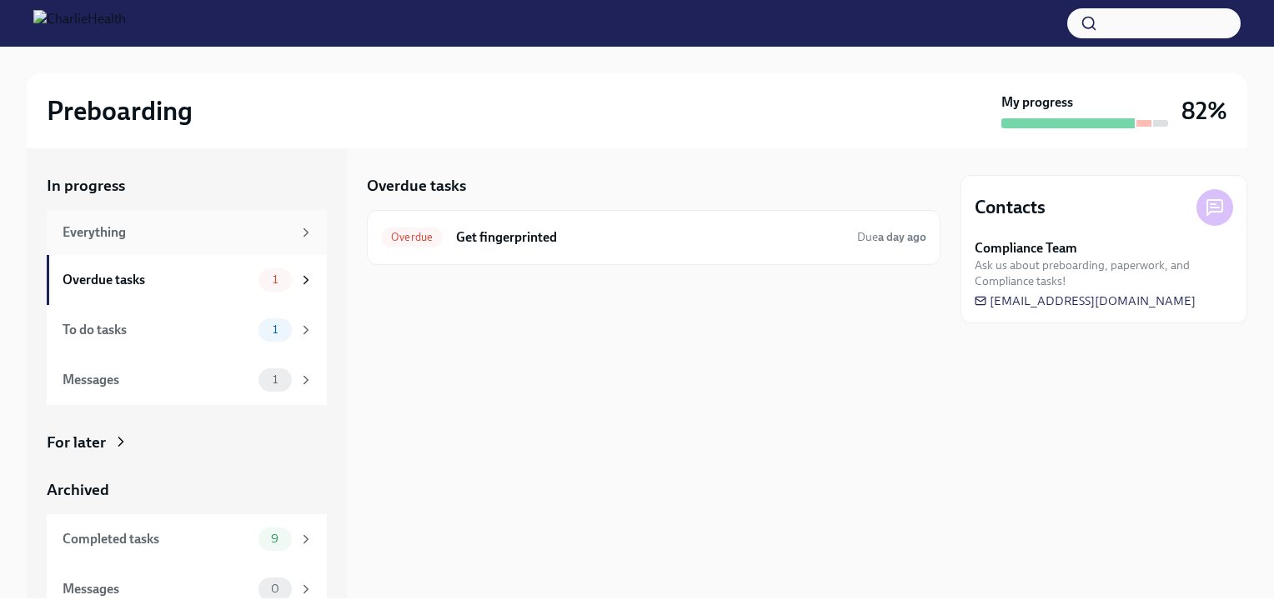
click at [127, 248] on div "Everything" at bounding box center [187, 232] width 280 height 45
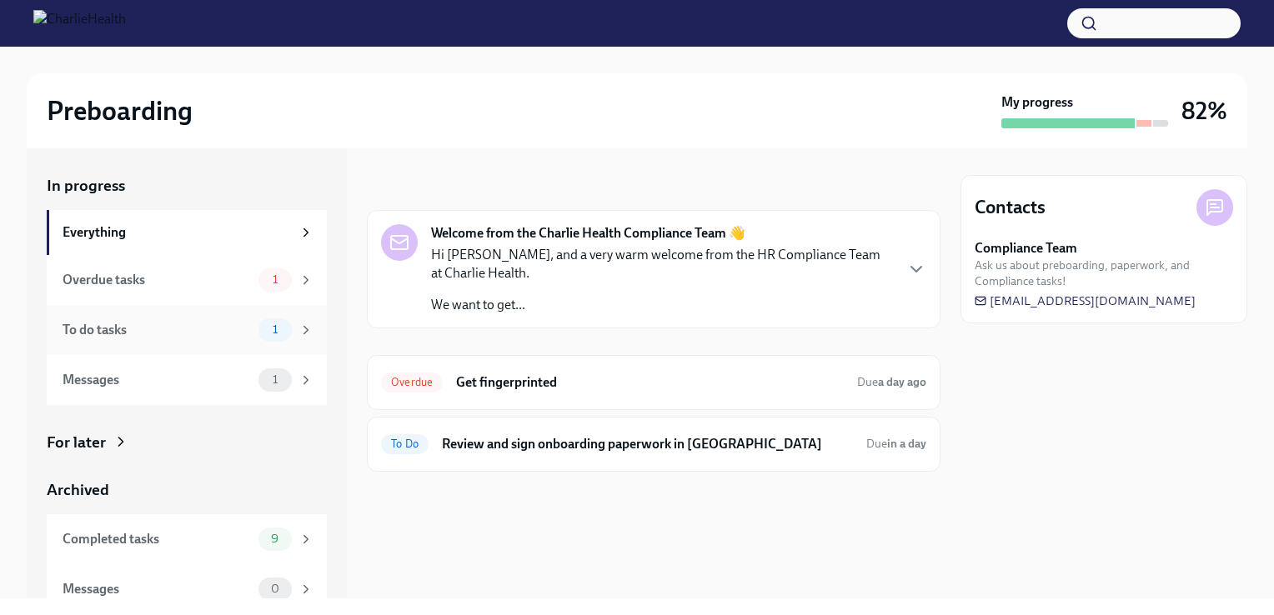
click at [133, 328] on div "To do tasks" at bounding box center [157, 330] width 189 height 18
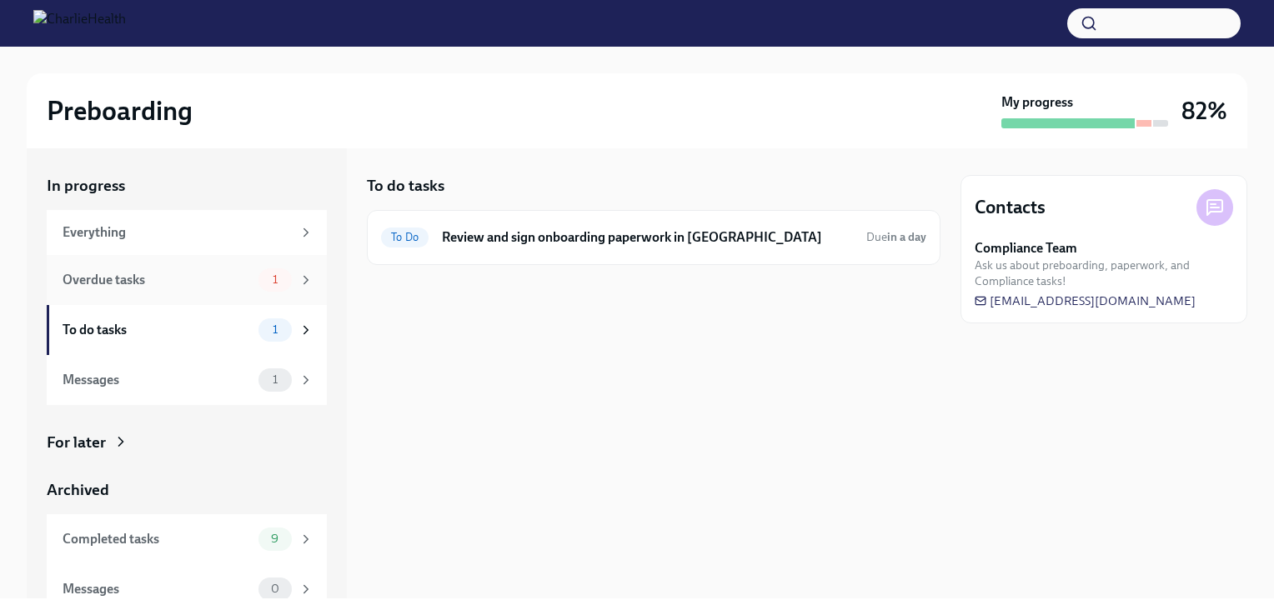
click at [185, 265] on div "Overdue tasks 1" at bounding box center [187, 280] width 280 height 50
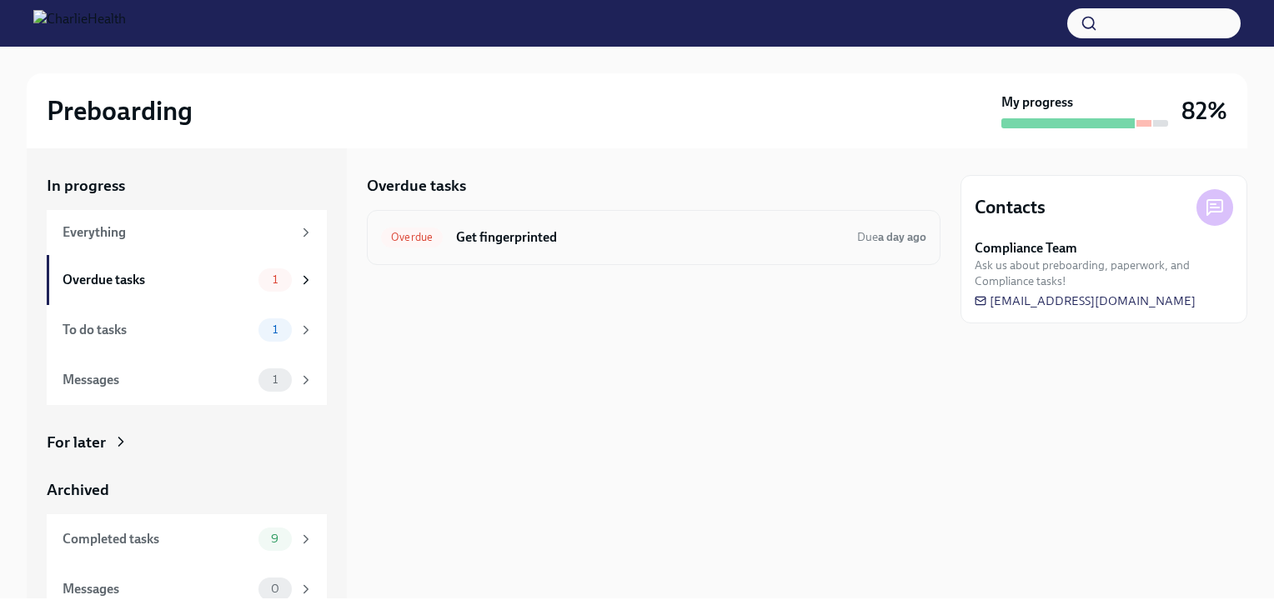
click at [532, 235] on h6 "Get fingerprinted" at bounding box center [650, 237] width 388 height 18
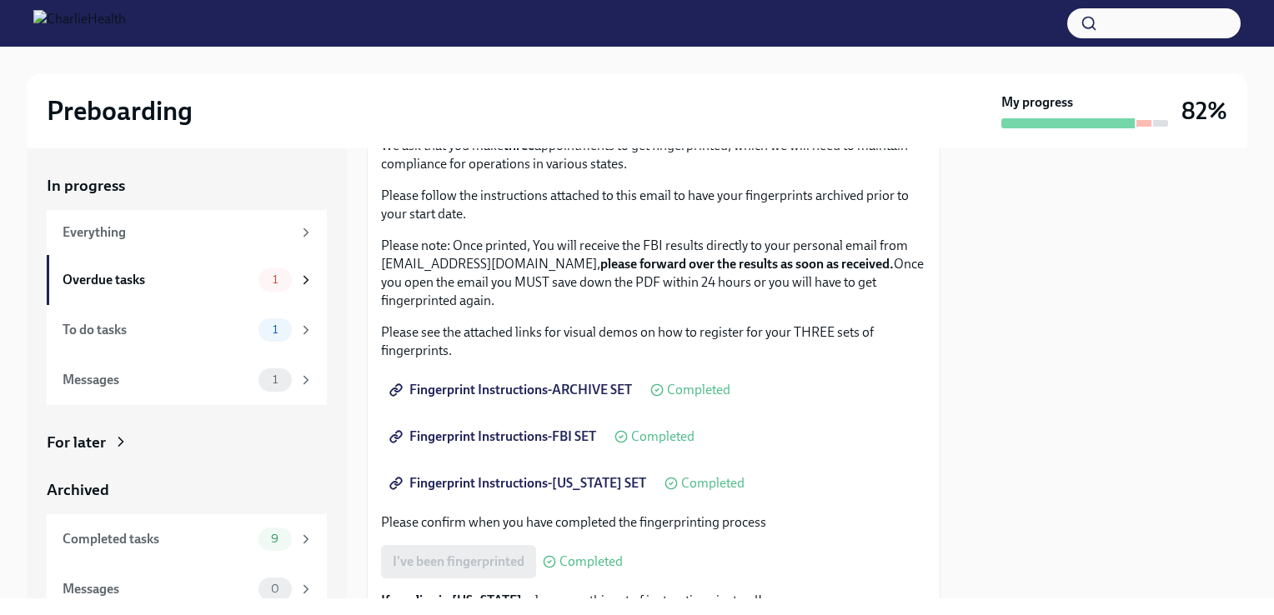
scroll to position [138, 0]
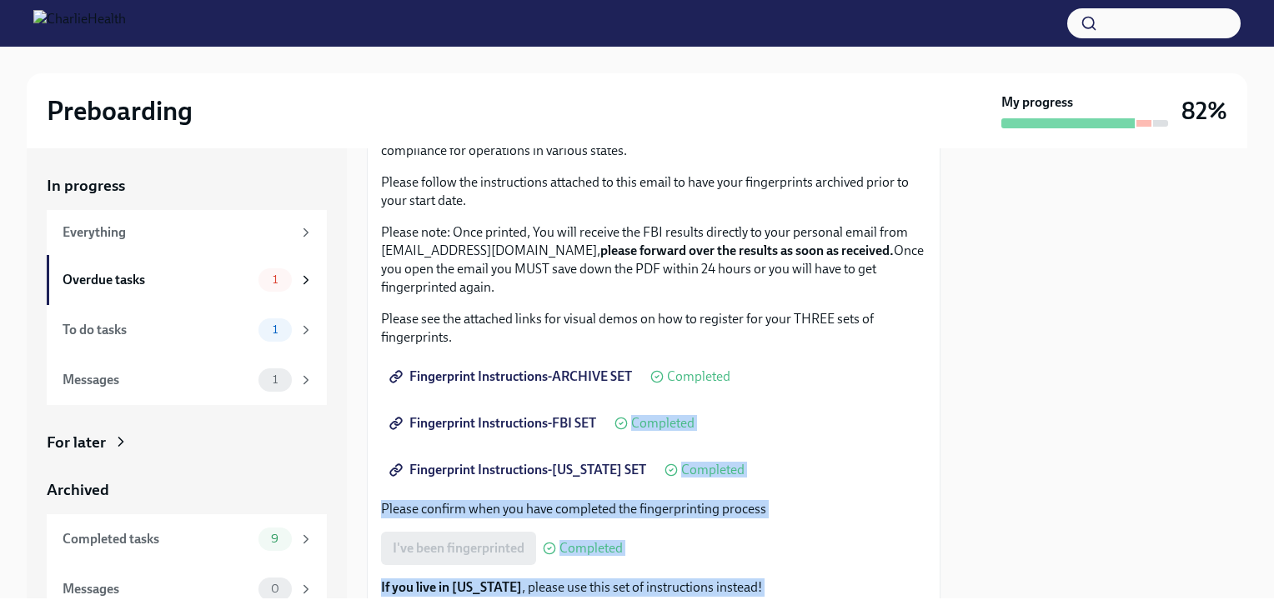
drag, startPoint x: 943, startPoint y: 395, endPoint x: 967, endPoint y: 452, distance: 61.6
click at [967, 452] on div "In progress Everything Overdue tasks 1 To do tasks 1 Messages 1 For later Archi…" at bounding box center [637, 373] width 1220 height 450
click at [809, 414] on div "Fingerprint Instructions-FBI SET Completed" at bounding box center [653, 423] width 545 height 33
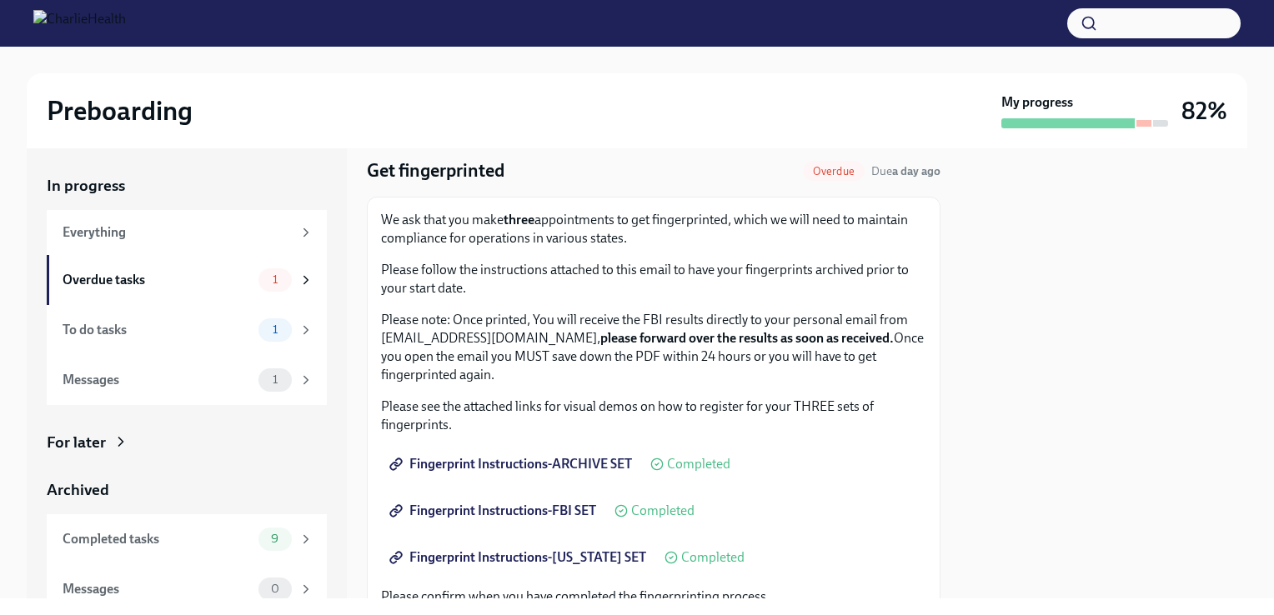
scroll to position [397, 0]
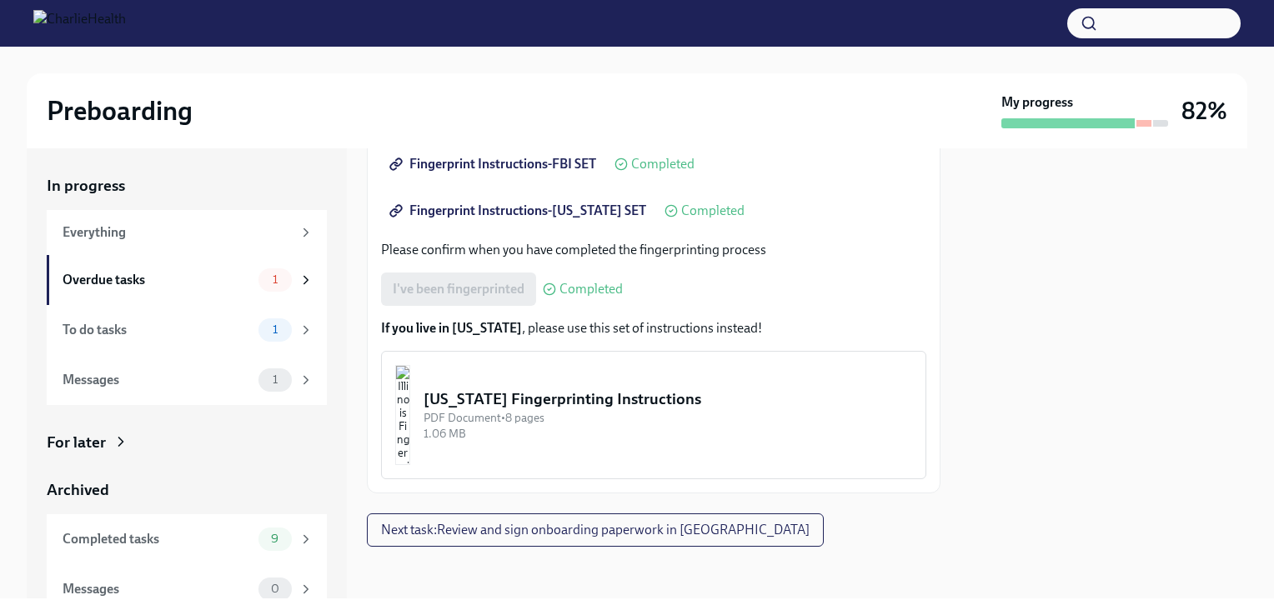
click at [469, 283] on div "I've been fingerprinted Completed" at bounding box center [502, 289] width 242 height 33
drag, startPoint x: 469, startPoint y: 283, endPoint x: 460, endPoint y: 312, distance: 29.8
click at [460, 312] on div "We ask that you make three appointments to get fingerprinted, which we will nee…" at bounding box center [653, 171] width 545 height 615
click at [467, 296] on div "I've been fingerprinted Completed" at bounding box center [502, 289] width 242 height 33
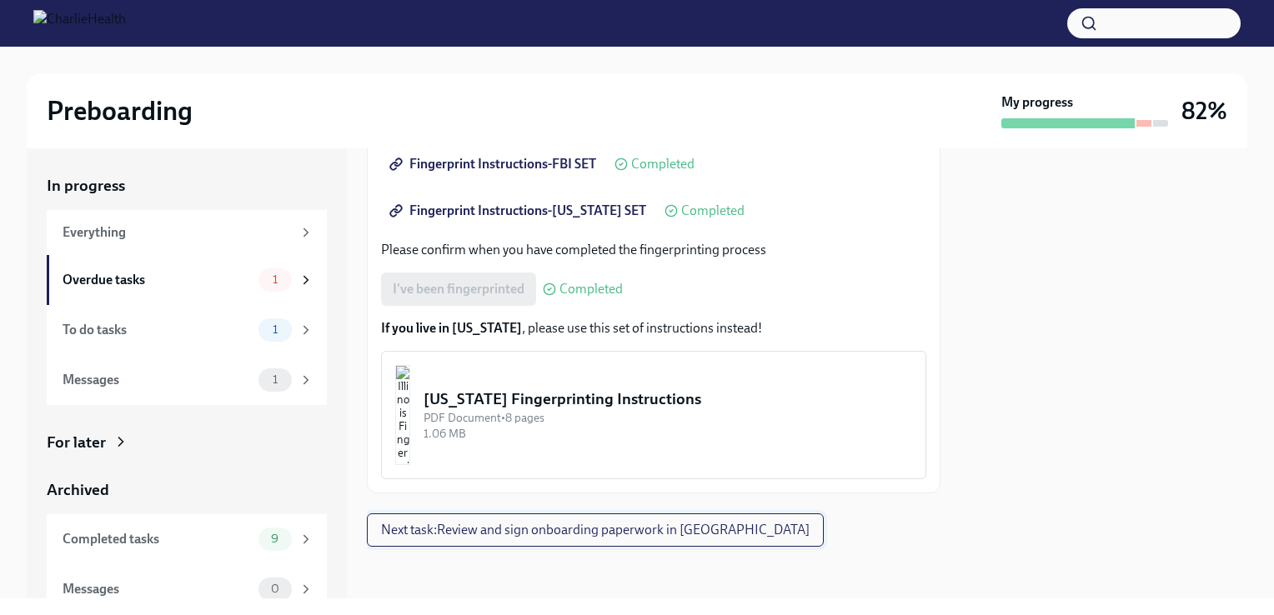
click at [508, 528] on span "Next task : Review and sign onboarding paperwork in UKG" at bounding box center [595, 530] width 428 height 17
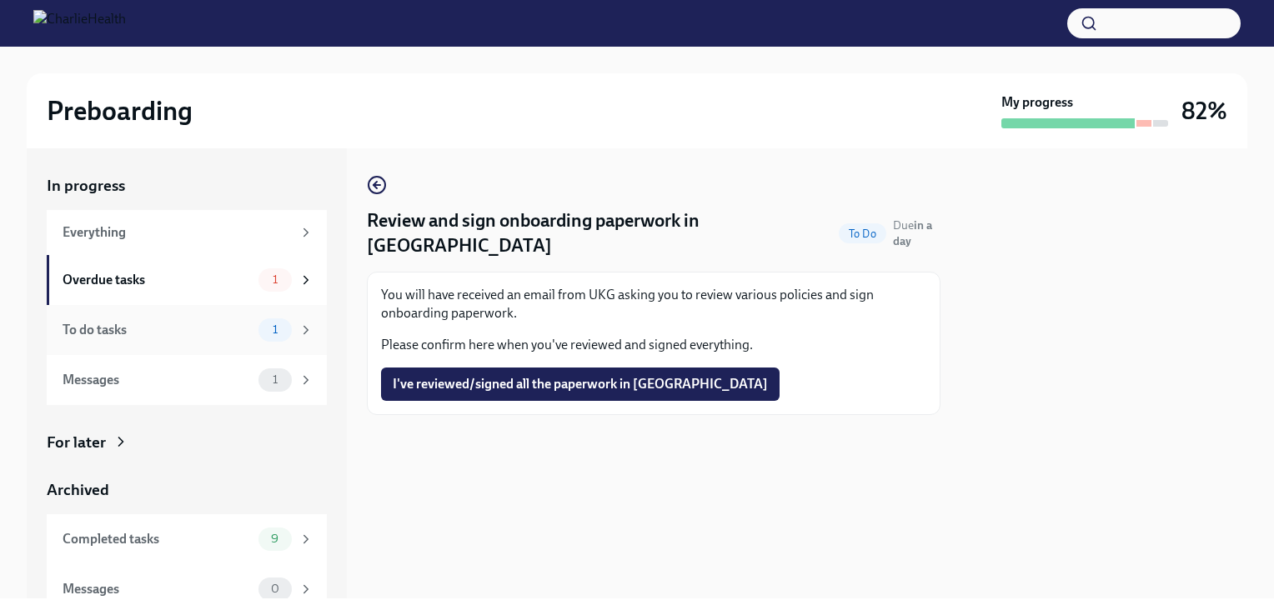
click at [142, 338] on div "To do tasks" at bounding box center [157, 330] width 189 height 18
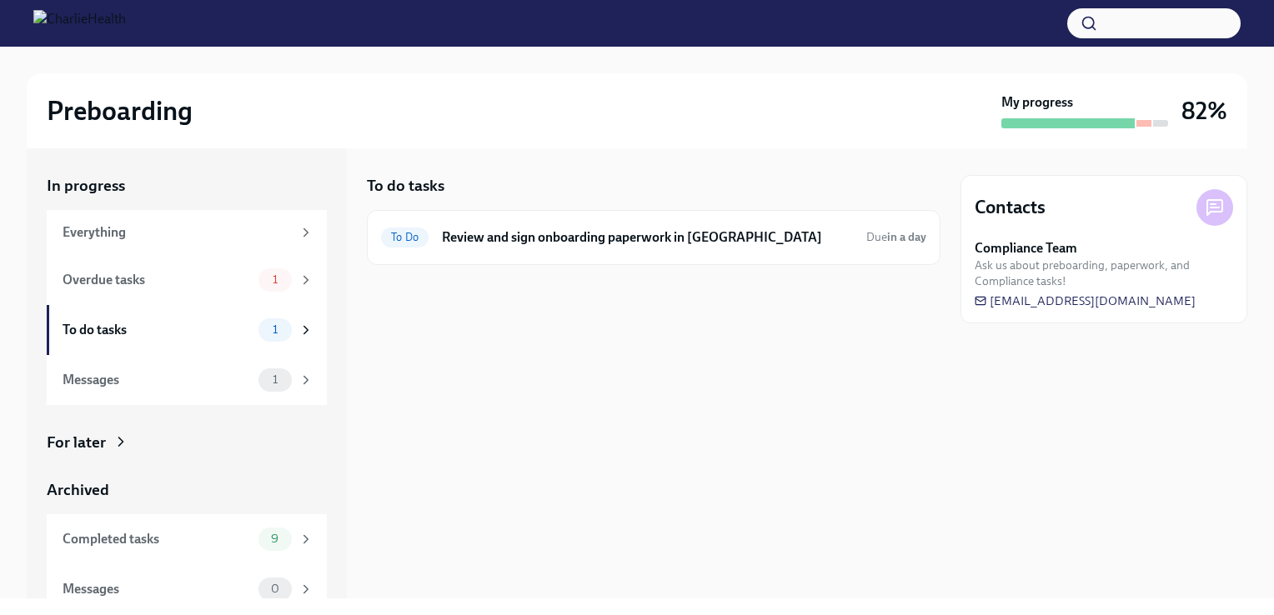
drag, startPoint x: 452, startPoint y: 428, endPoint x: 481, endPoint y: 406, distance: 36.3
click at [481, 406] on div "To do tasks To Do Review and sign onboarding paperwork in UKG Due in a day" at bounding box center [654, 373] width 574 height 450
click at [547, 353] on div "To do tasks To Do Review and sign onboarding paperwork in UKG Due in a day" at bounding box center [654, 373] width 574 height 450
click at [594, 239] on h6 "Review and sign onboarding paperwork in [GEOGRAPHIC_DATA]" at bounding box center [647, 237] width 411 height 18
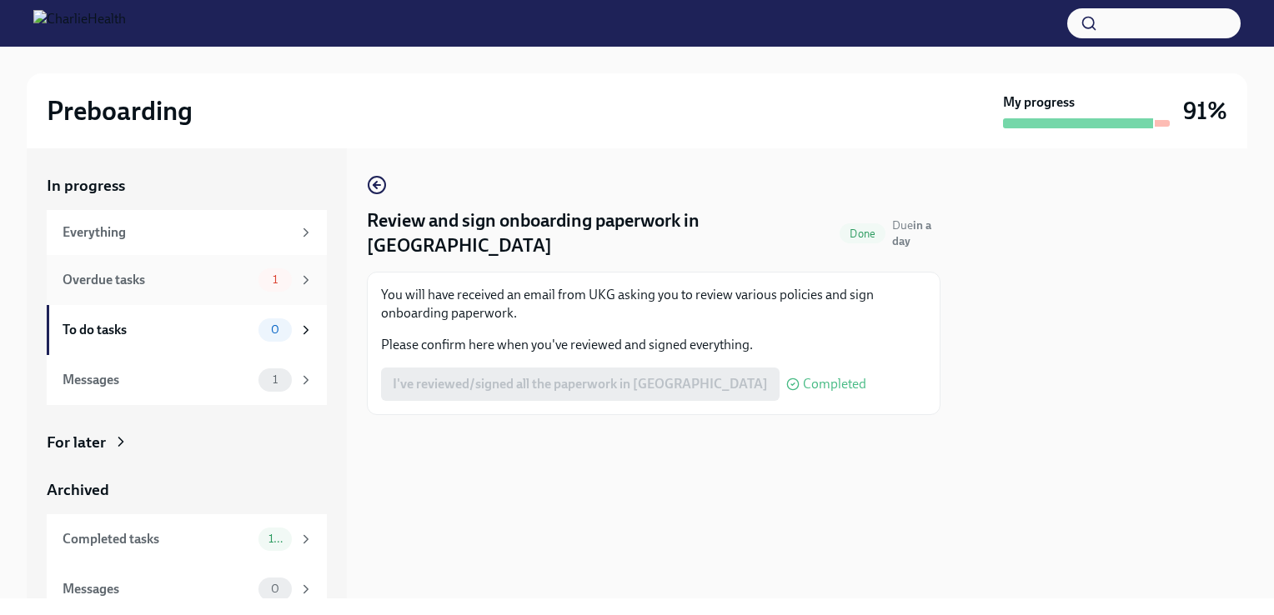
click at [184, 290] on div "Overdue tasks 1" at bounding box center [188, 279] width 251 height 23
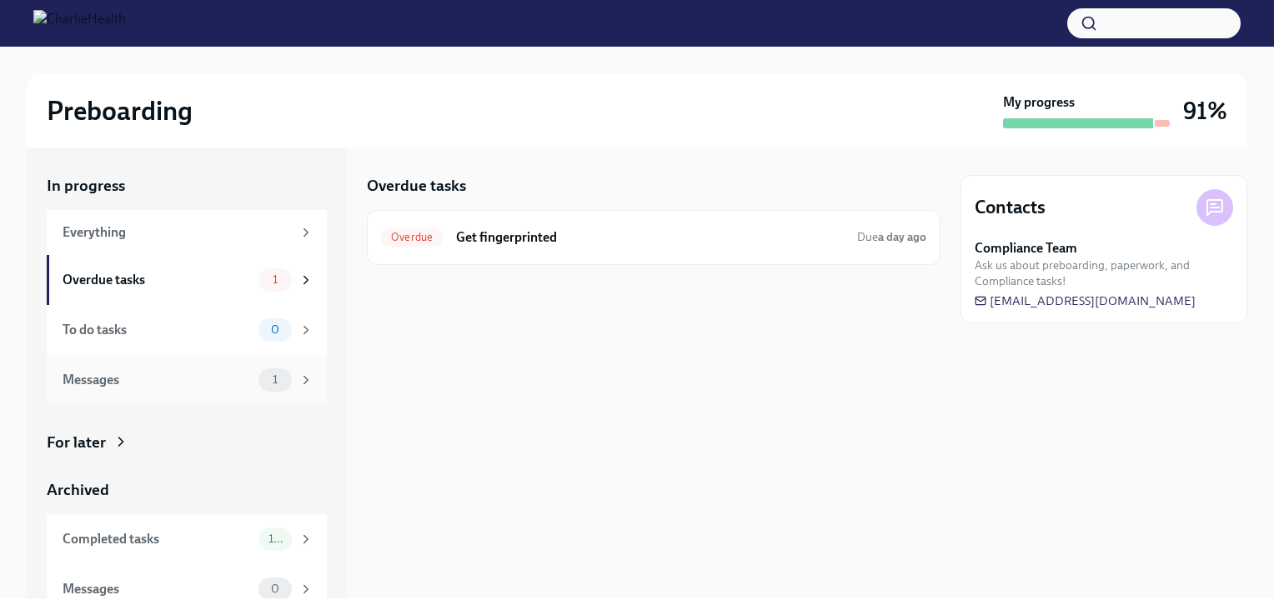
click at [148, 373] on div "Messages" at bounding box center [157, 380] width 189 height 18
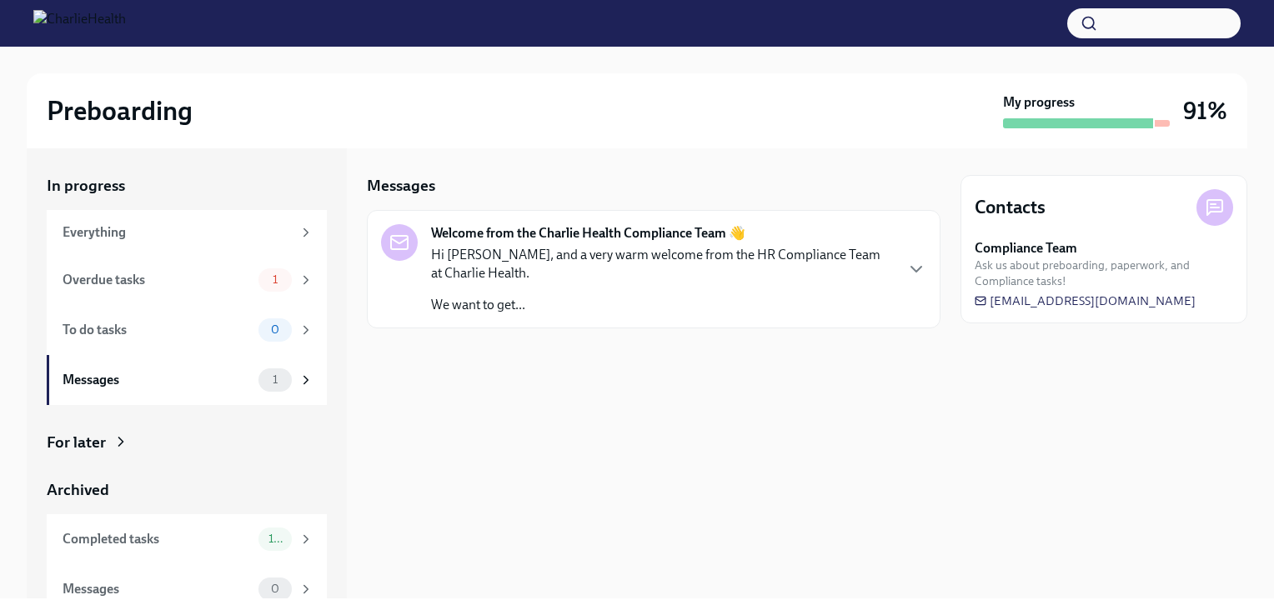
click at [548, 312] on p "We want to get..." at bounding box center [662, 305] width 462 height 18
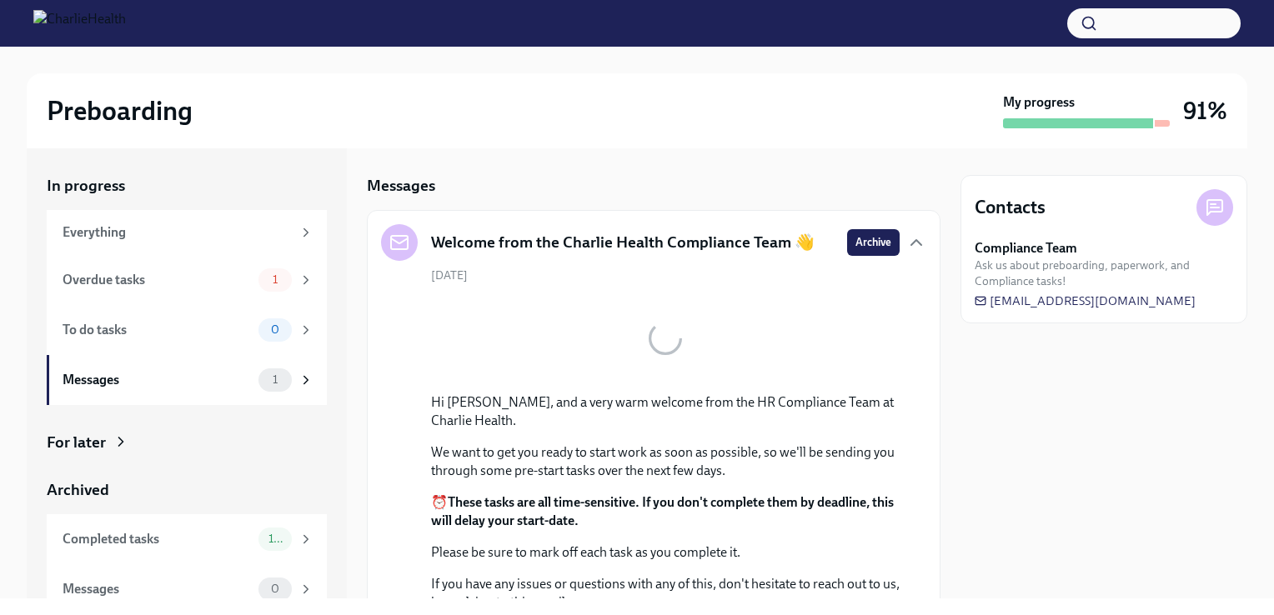
drag, startPoint x: 548, startPoint y: 312, endPoint x: 762, endPoint y: 403, distance: 232.3
click at [762, 403] on div "Hi Dzhanina, and a very warm welcome from the HR Compliance Team at Charlie Hea…" at bounding box center [665, 454] width 468 height 315
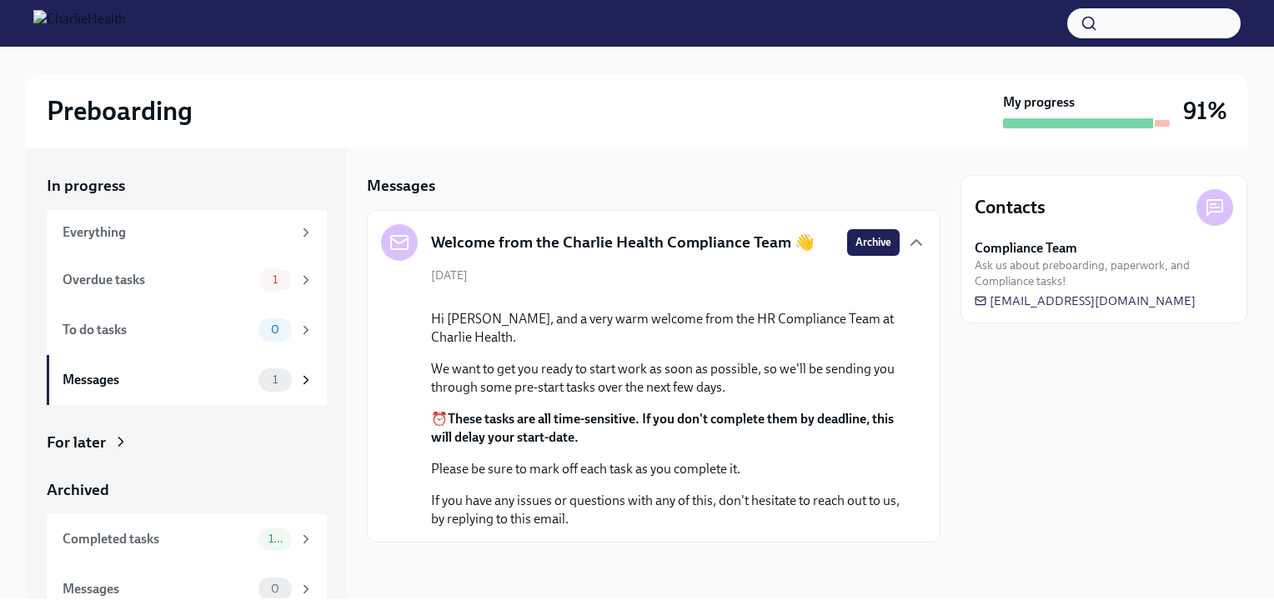
scroll to position [127, 0]
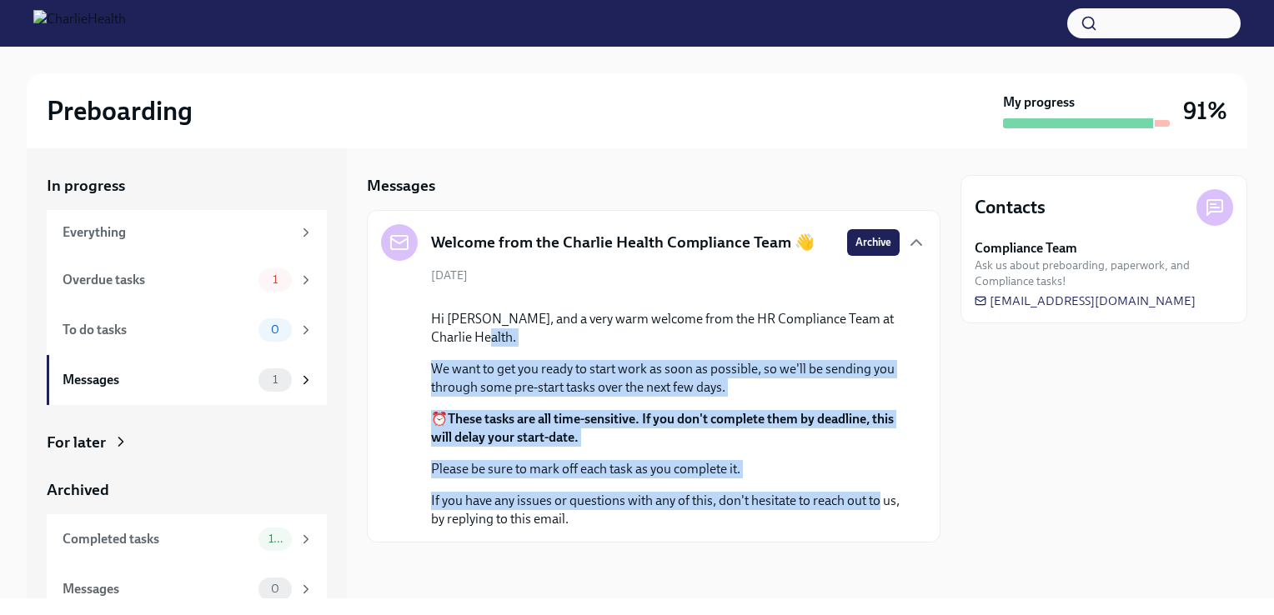
drag, startPoint x: 926, startPoint y: 501, endPoint x: 922, endPoint y: 340, distance: 160.9
click at [922, 340] on div "Welcome from the Charlie Health Compliance Team 👋 Archive August 11th Hi Dzhani…" at bounding box center [654, 376] width 574 height 333
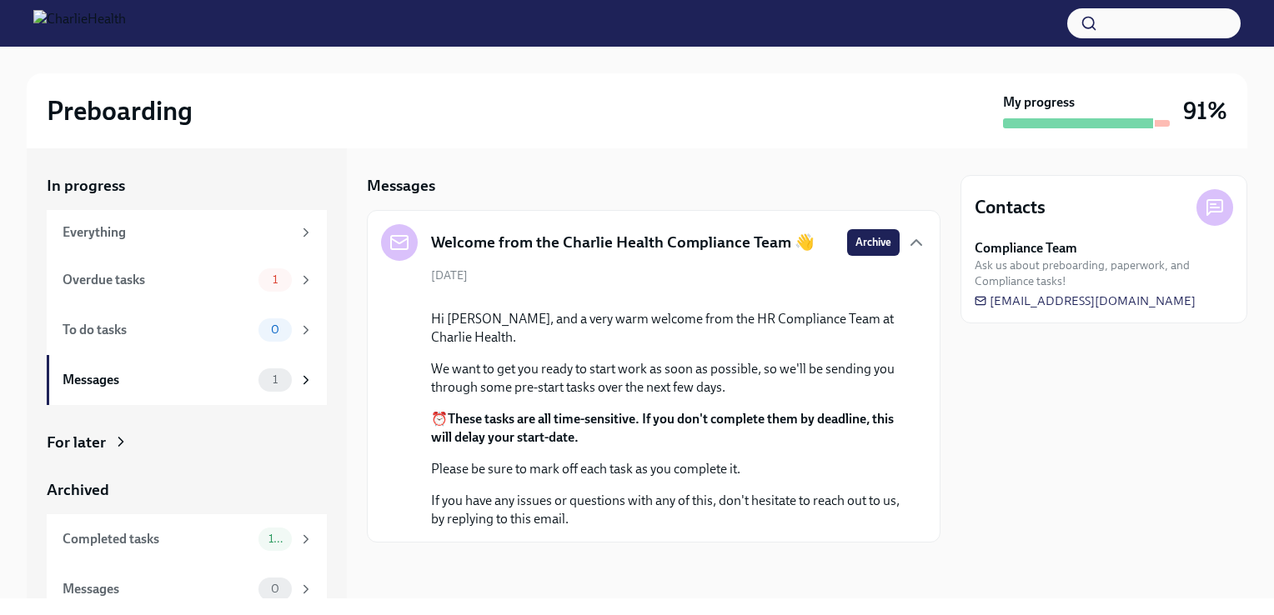
drag, startPoint x: 922, startPoint y: 340, endPoint x: 1002, endPoint y: 412, distance: 107.4
click at [1002, 412] on div "Contacts Compliance Team Ask us about preboarding, paperwork, and Compliance ta…" at bounding box center [1103, 373] width 287 height 450
click at [911, 240] on icon "button" at bounding box center [916, 242] width 10 height 5
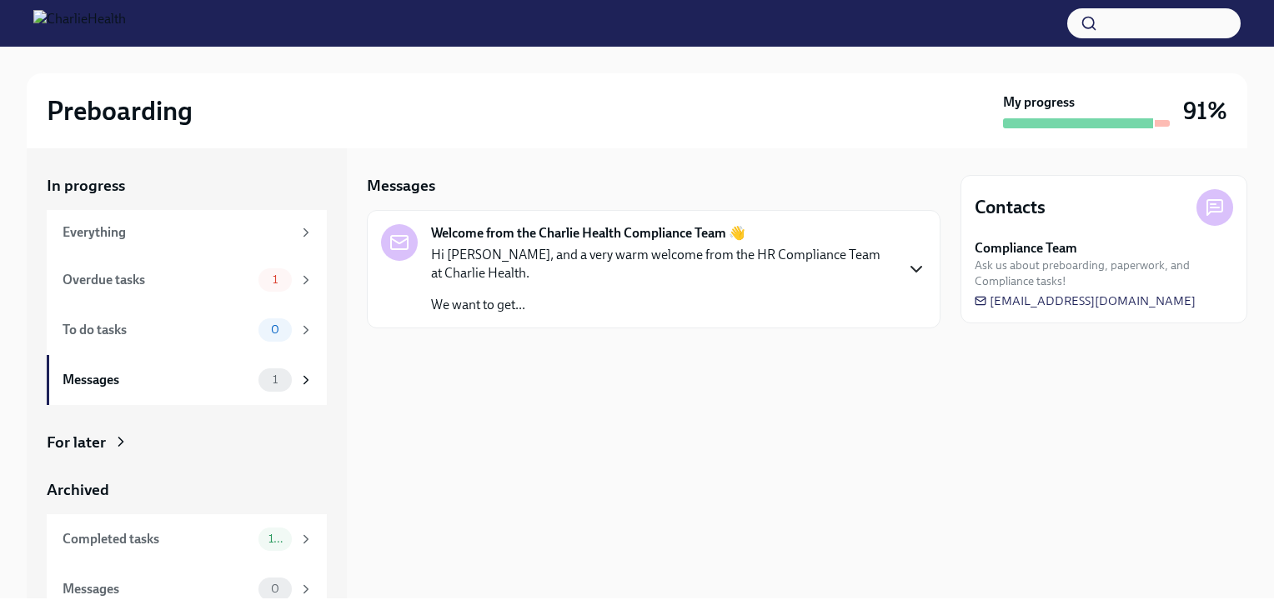
click at [902, 239] on div "Welcome from the Charlie Health Compliance Team 👋 Hi Dzhanina, and a very warm …" at bounding box center [653, 269] width 545 height 90
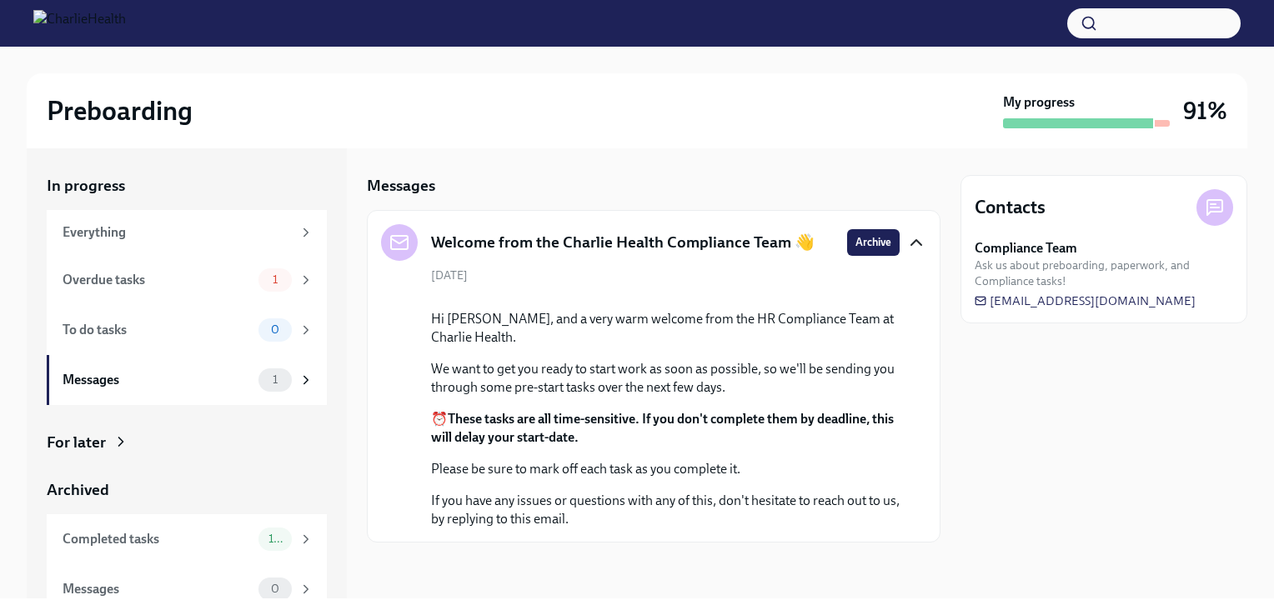
scroll to position [127, 0]
click at [980, 301] on icon at bounding box center [980, 299] width 10 height 3
drag, startPoint x: 1207, startPoint y: 305, endPoint x: 1019, endPoint y: 277, distance: 190.5
click at [1019, 277] on div "Compliance Team Ask us about preboarding, paperwork, and Compliance tasks! newh…" at bounding box center [1103, 274] width 258 height 70
drag, startPoint x: 1019, startPoint y: 277, endPoint x: 992, endPoint y: 302, distance: 36.6
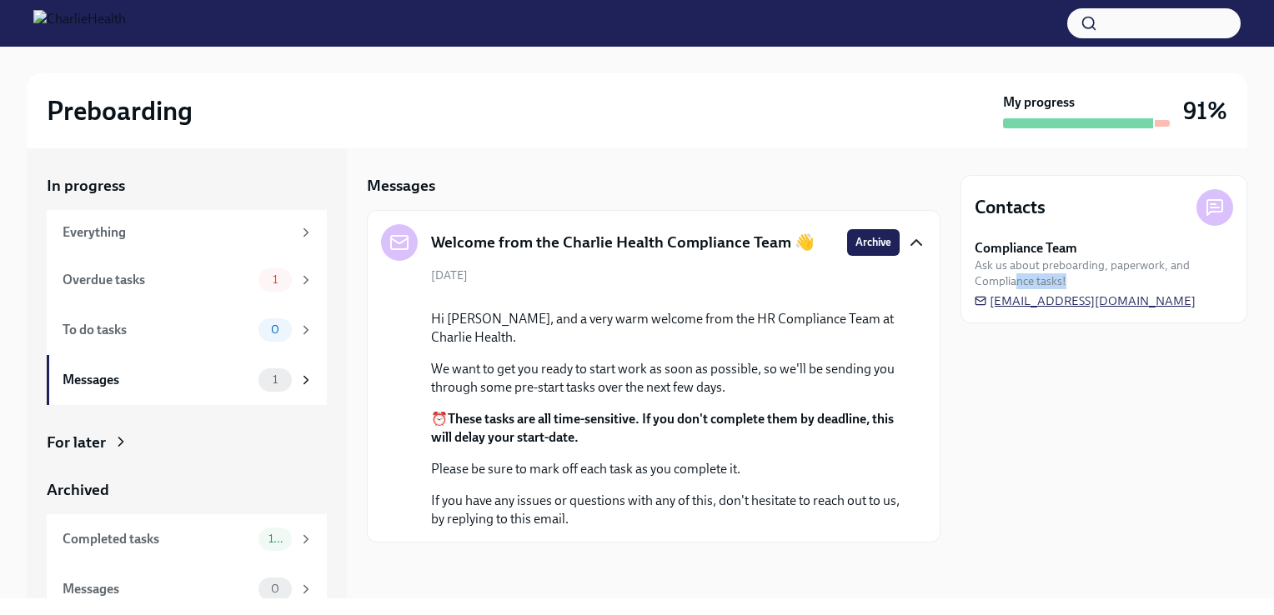
click at [992, 302] on span "[EMAIL_ADDRESS][DOMAIN_NAME]" at bounding box center [1084, 301] width 221 height 17
click at [981, 302] on icon at bounding box center [980, 301] width 12 height 12
drag, startPoint x: 978, startPoint y: 298, endPoint x: 964, endPoint y: 305, distance: 16.0
click at [964, 305] on div "Contacts Compliance Team Ask us about preboarding, paperwork, and Compliance ta…" at bounding box center [1103, 249] width 287 height 148
click at [990, 297] on span "[EMAIL_ADDRESS][DOMAIN_NAME]" at bounding box center [1084, 301] width 221 height 17
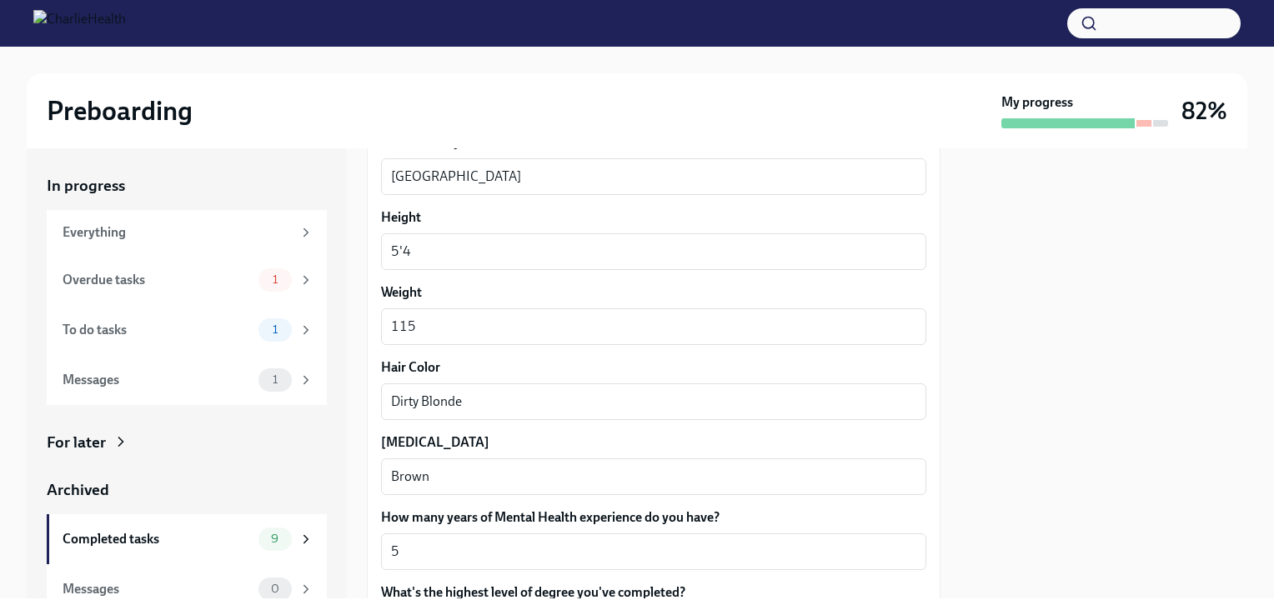
scroll to position [1634, 0]
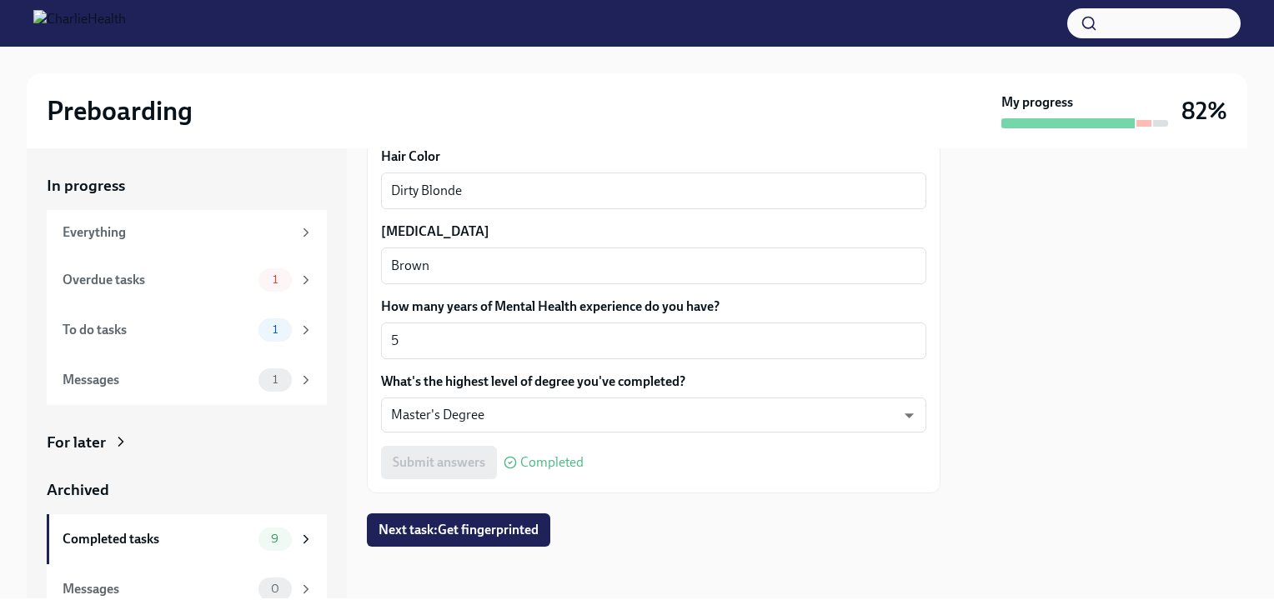
click at [560, 468] on span "Completed" at bounding box center [551, 462] width 63 height 13
click at [549, 467] on span "Completed" at bounding box center [551, 462] width 63 height 13
click at [173, 336] on div "To do tasks" at bounding box center [157, 330] width 189 height 18
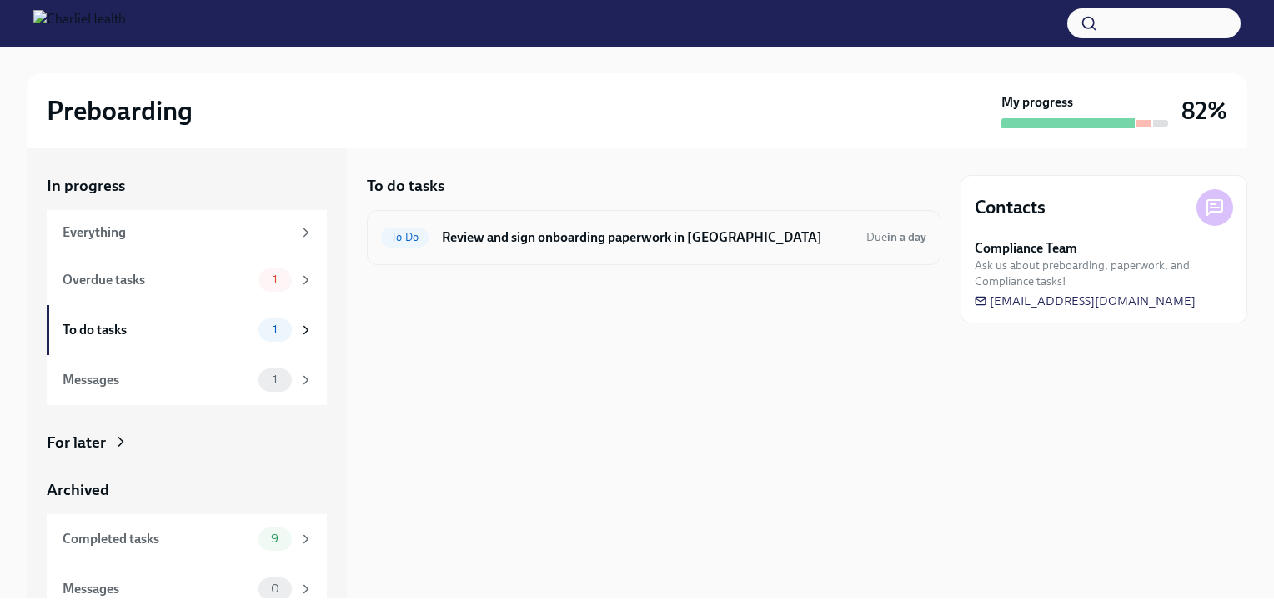
click at [550, 221] on div "To Do Review and sign onboarding paperwork in UKG Due in a day" at bounding box center [654, 237] width 574 height 55
click at [557, 238] on h6 "Review and sign onboarding paperwork in [GEOGRAPHIC_DATA]" at bounding box center [647, 237] width 411 height 18
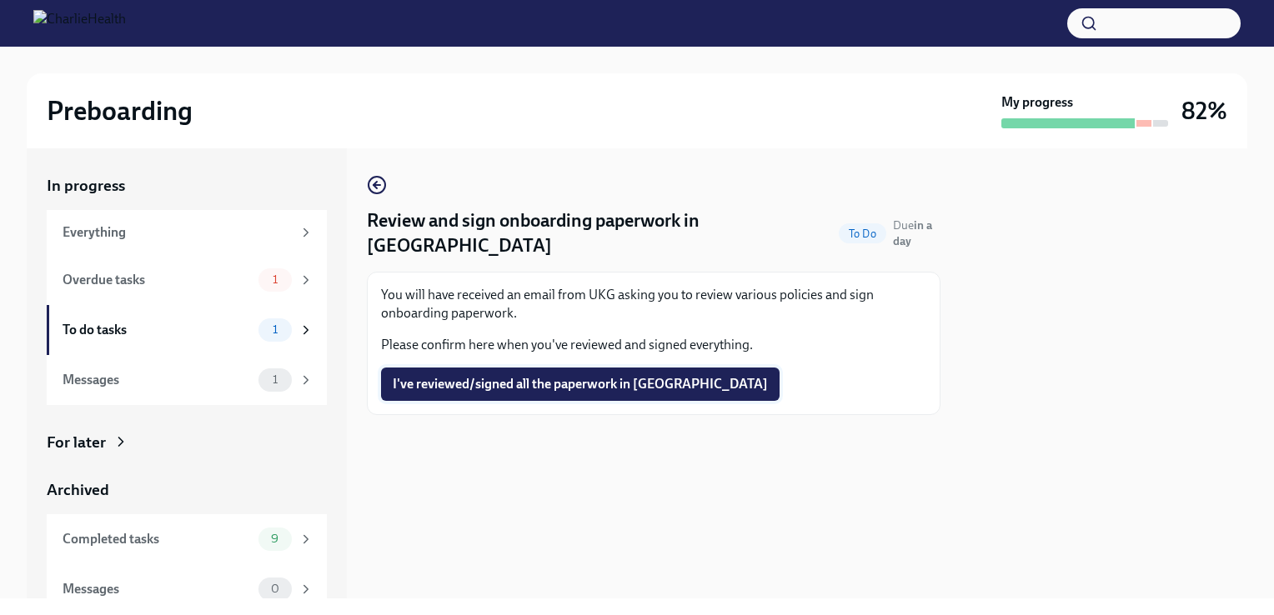
click at [495, 376] on span "I've reviewed/signed all the paperwork in [GEOGRAPHIC_DATA]" at bounding box center [580, 384] width 375 height 17
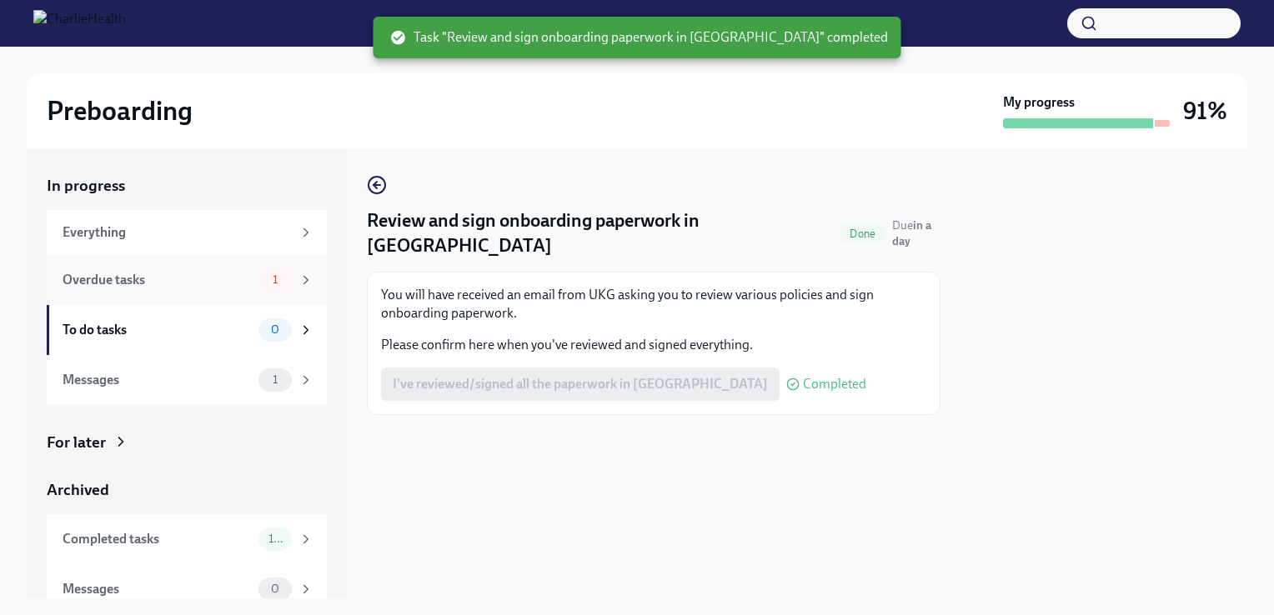
click at [125, 296] on div "Overdue tasks 1" at bounding box center [187, 280] width 280 height 50
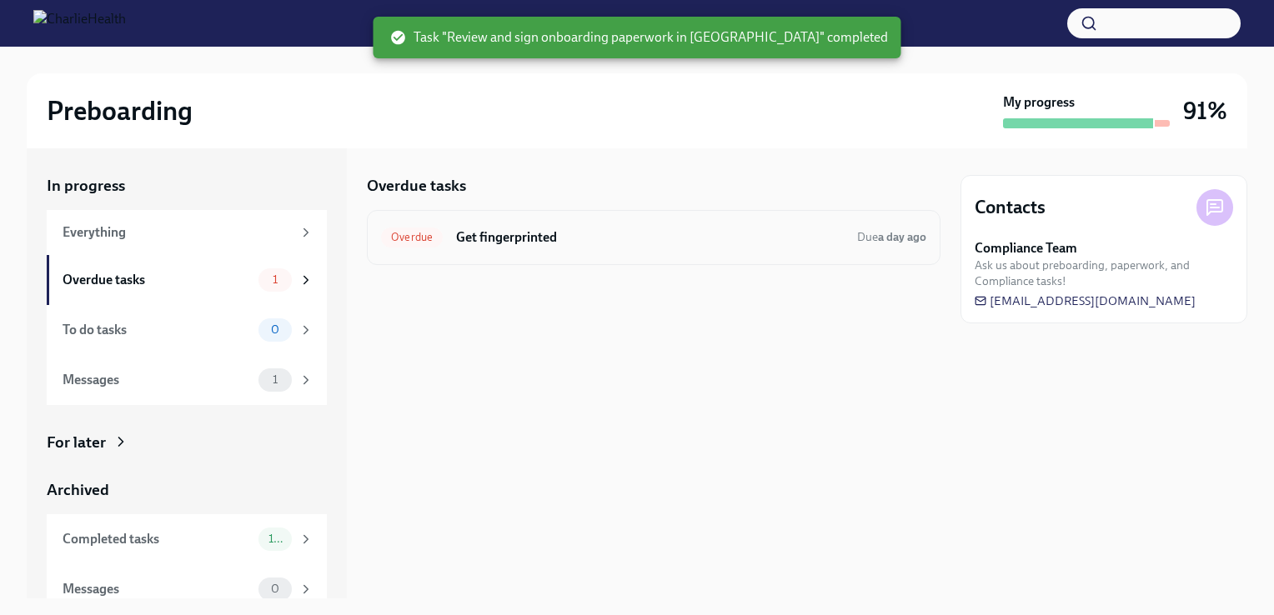
click at [488, 216] on div "Overdue Get fingerprinted Due a day ago" at bounding box center [654, 237] width 574 height 55
click at [490, 225] on div "Overdue Get fingerprinted Due a day ago" at bounding box center [653, 237] width 545 height 27
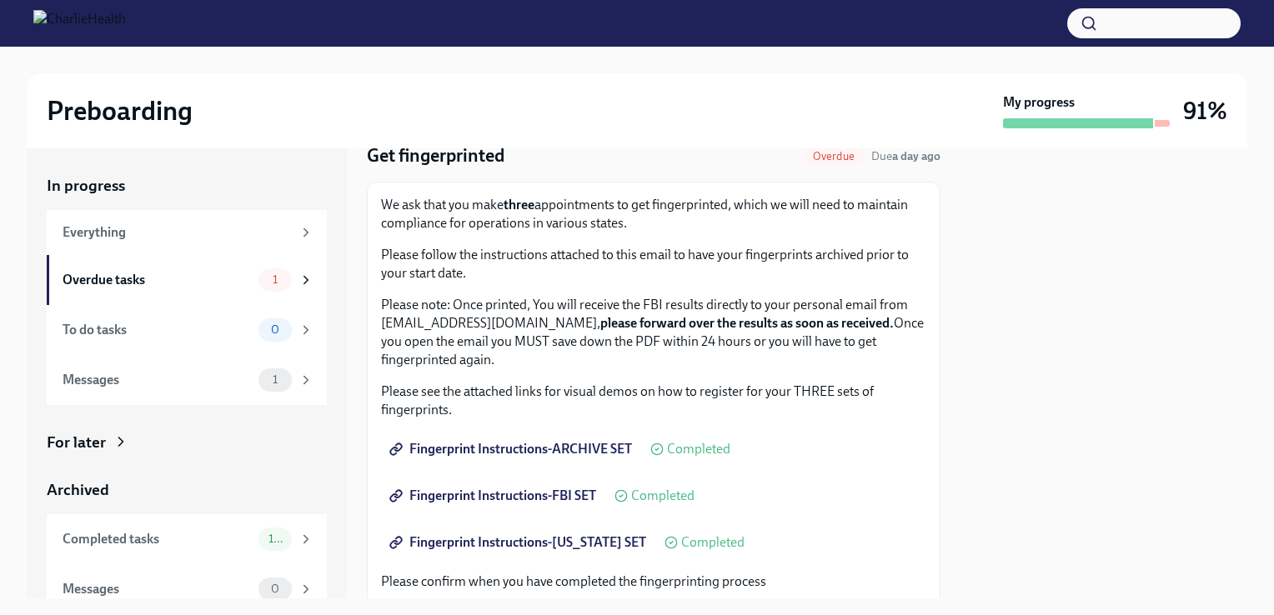
scroll to position [53, 0]
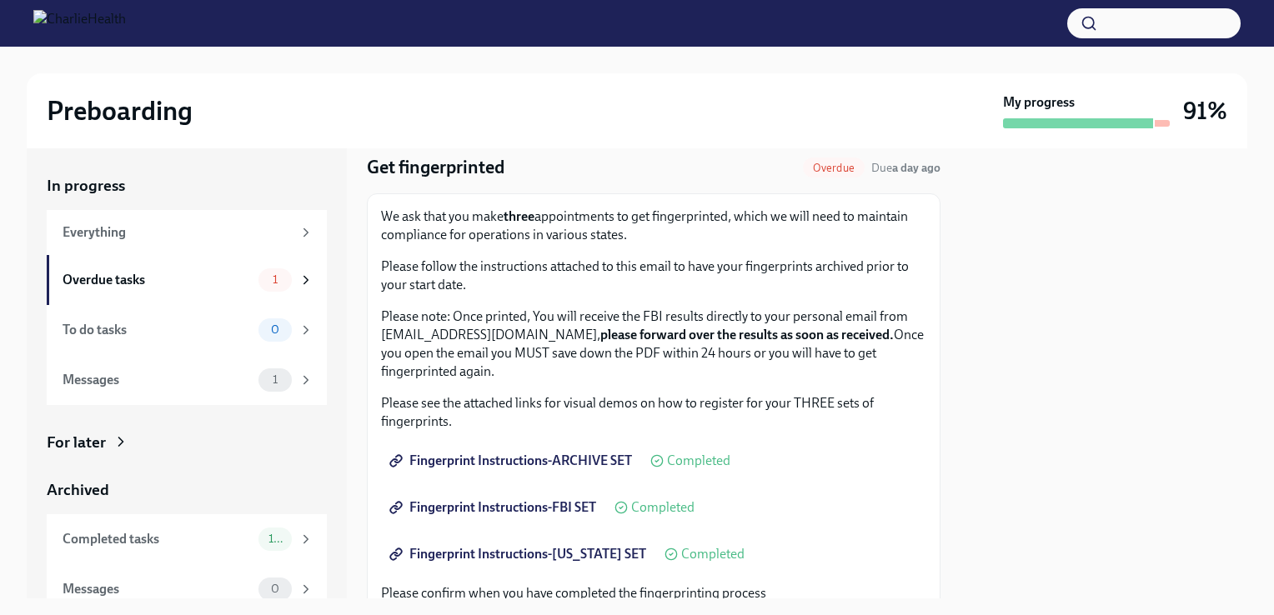
drag, startPoint x: 909, startPoint y: 363, endPoint x: 910, endPoint y: 373, distance: 10.1
click at [910, 373] on p "Please note: Once printed, You will receive the FBI results directly to your pe…" at bounding box center [653, 344] width 545 height 73
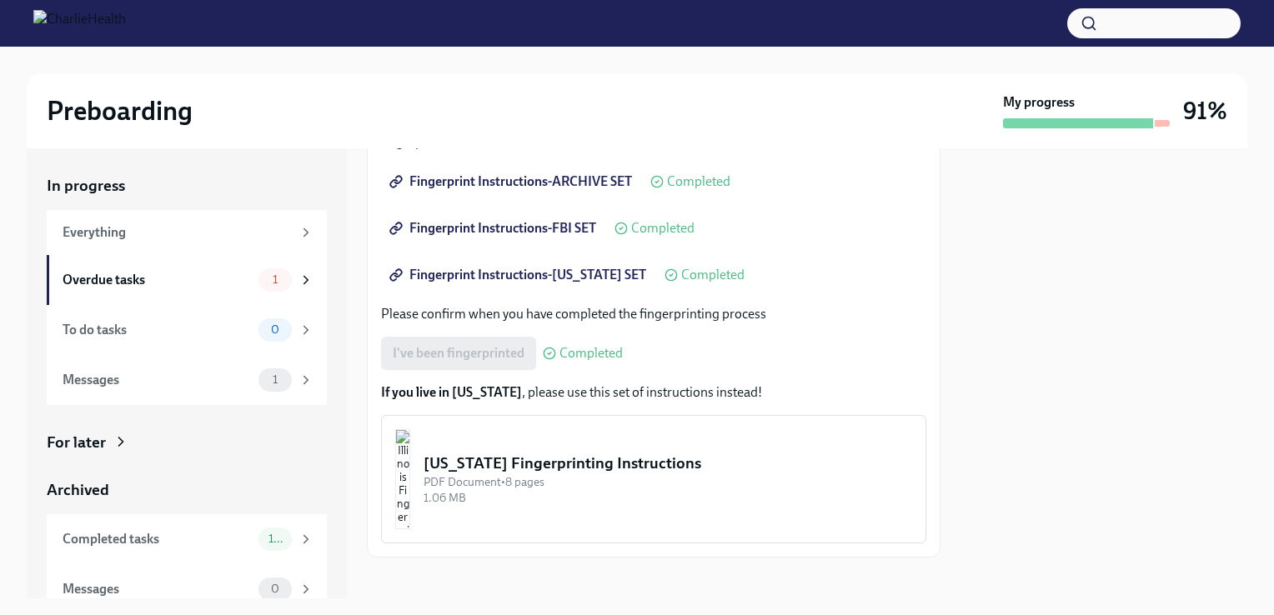
scroll to position [343, 0]
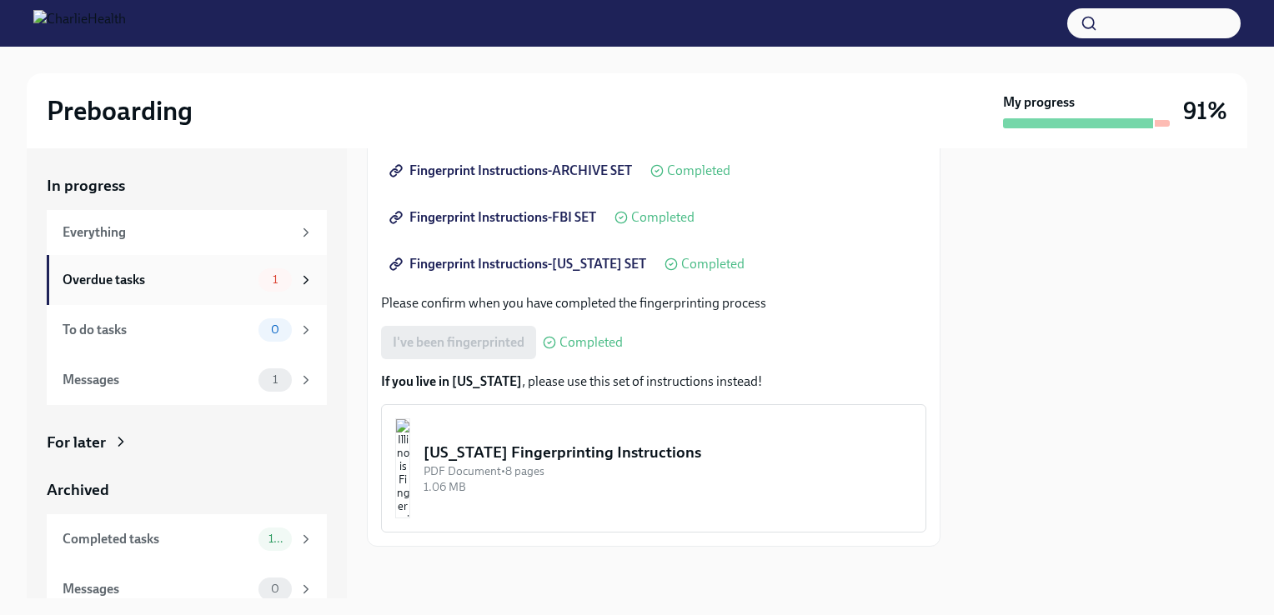
click at [180, 284] on div "Overdue tasks" at bounding box center [157, 280] width 189 height 18
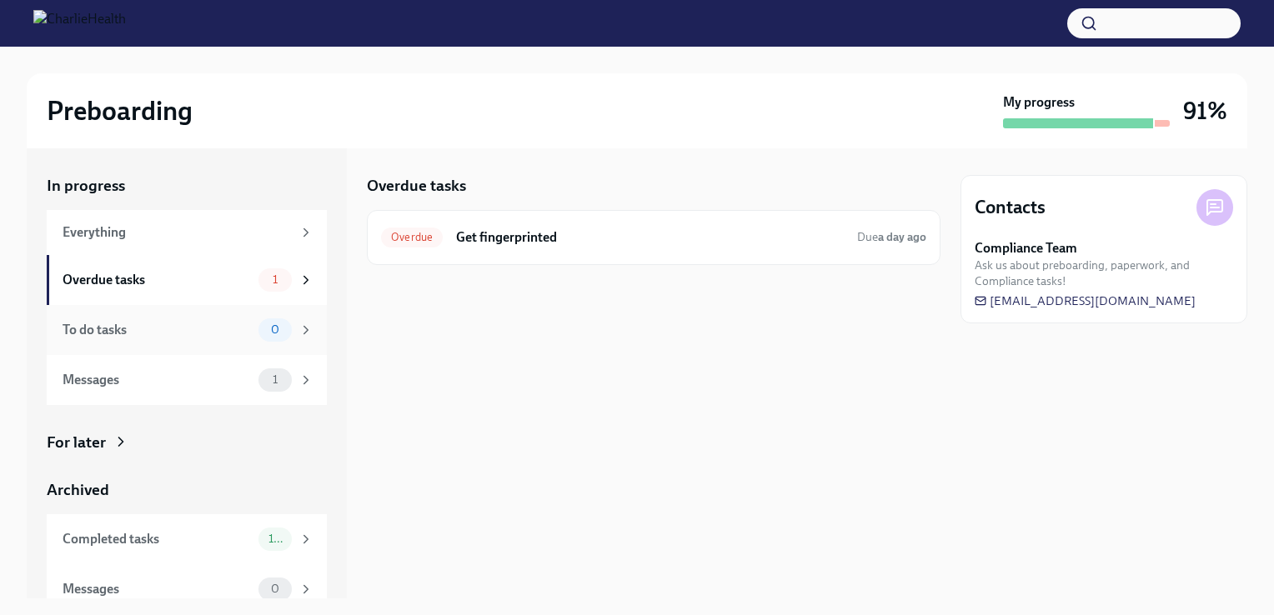
click at [215, 331] on div "To do tasks" at bounding box center [157, 330] width 189 height 18
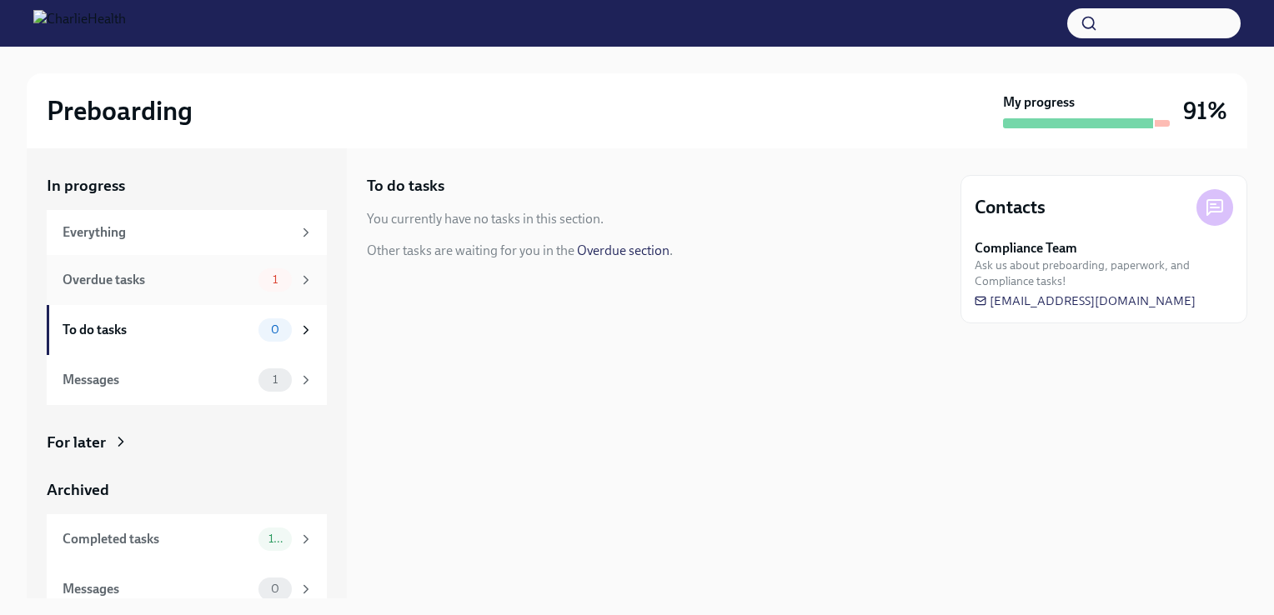
click at [222, 278] on div "Overdue tasks" at bounding box center [157, 280] width 189 height 18
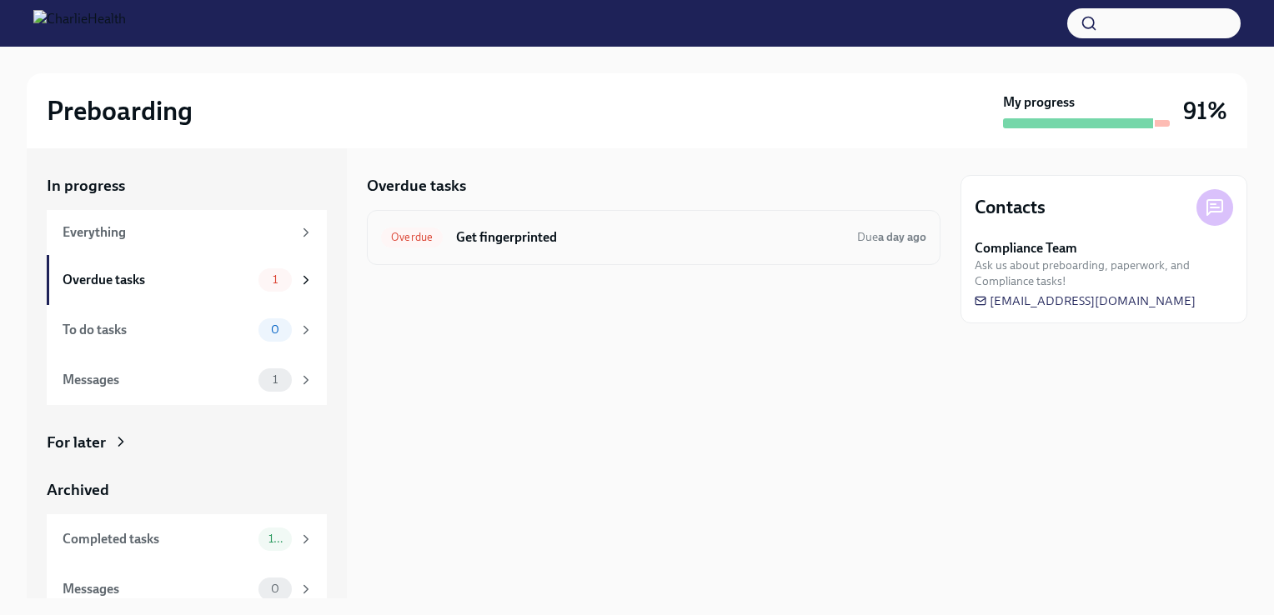
click at [814, 258] on div "Overdue Get fingerprinted Due a day ago" at bounding box center [654, 237] width 574 height 55
click at [839, 239] on h6 "Get fingerprinted" at bounding box center [650, 237] width 388 height 18
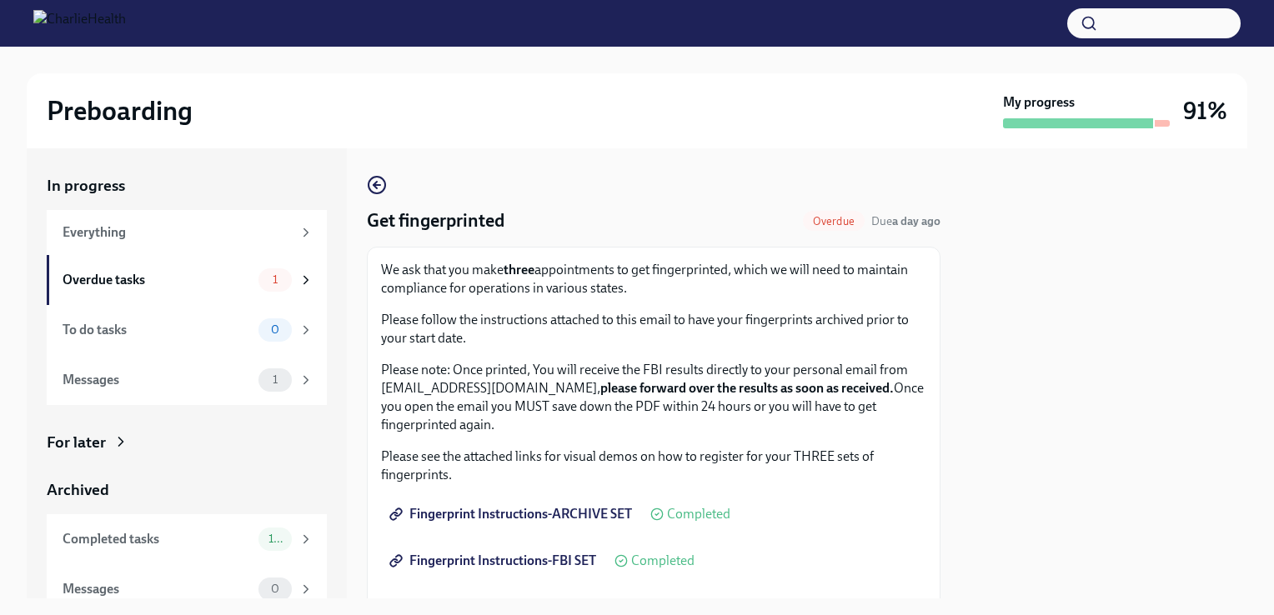
click at [832, 223] on span "Overdue" at bounding box center [834, 221] width 62 height 13
click at [907, 217] on strong "a day ago" at bounding box center [916, 221] width 48 height 14
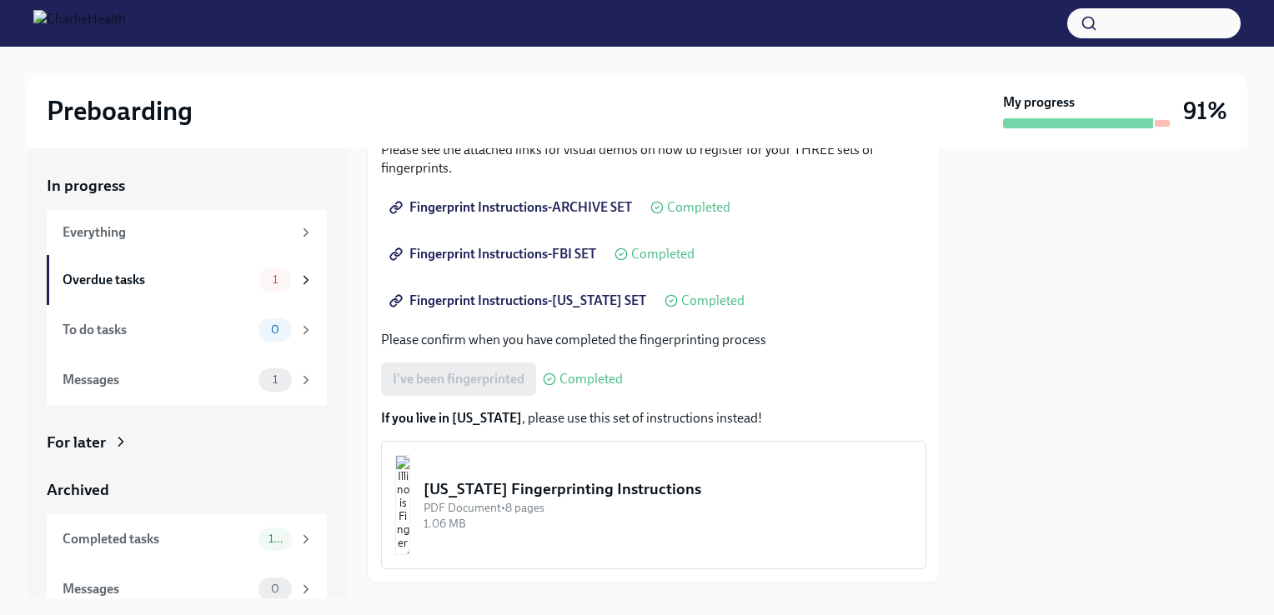
scroll to position [343, 0]
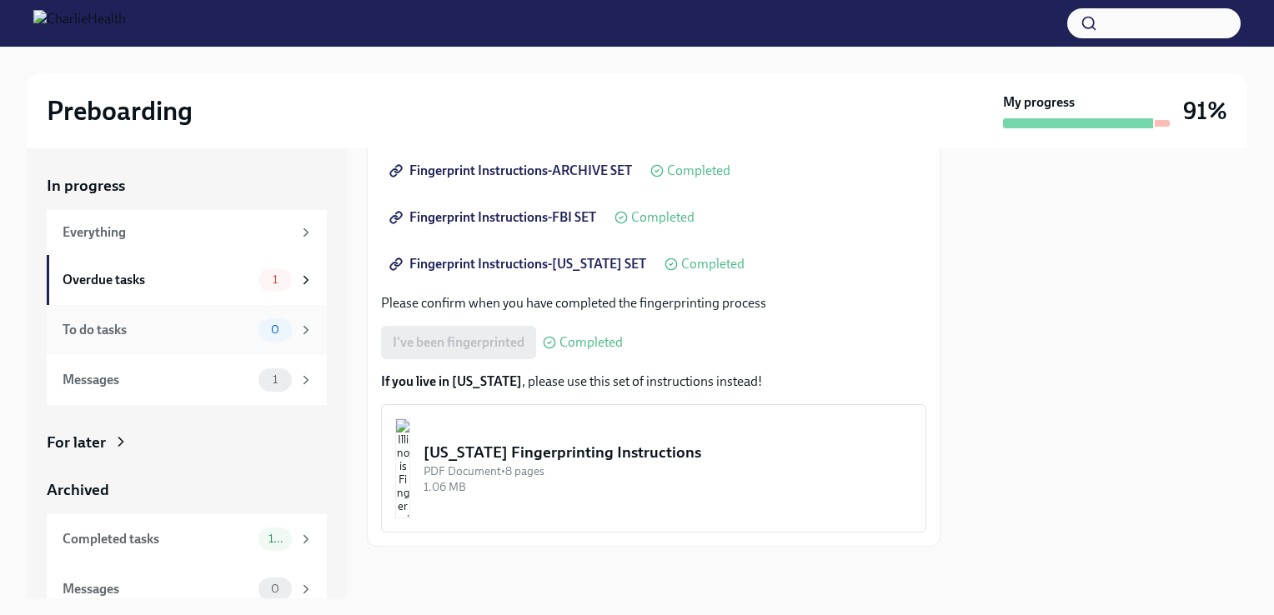
click at [167, 343] on div "To do tasks 0" at bounding box center [187, 330] width 280 height 50
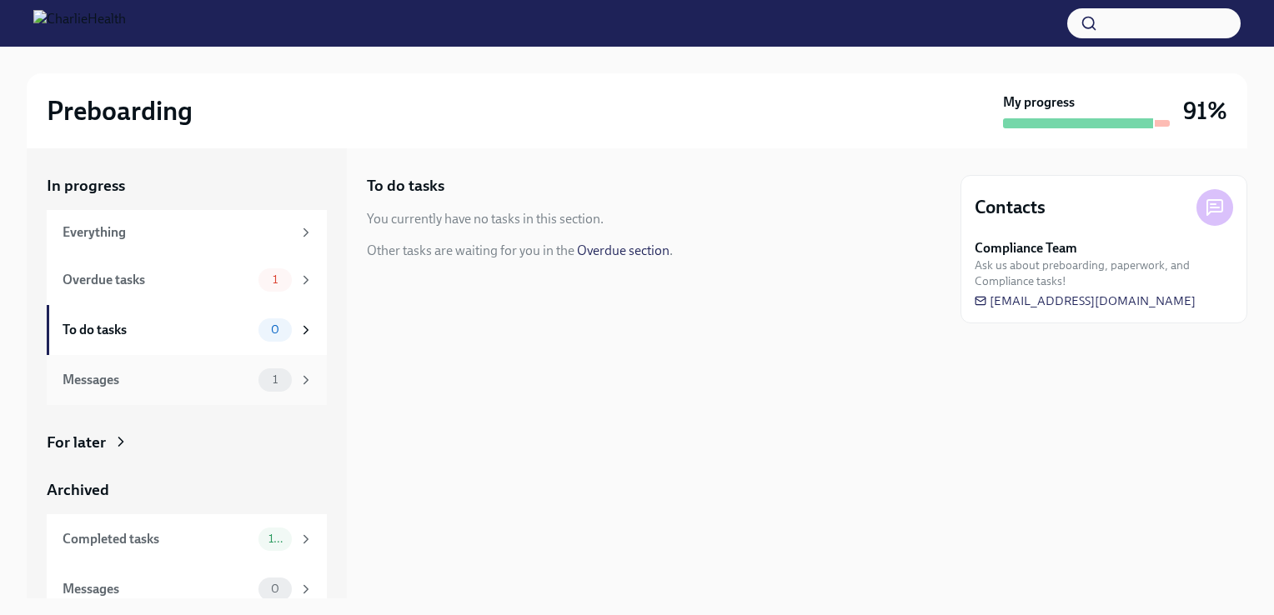
click at [168, 385] on div "Messages" at bounding box center [157, 380] width 189 height 18
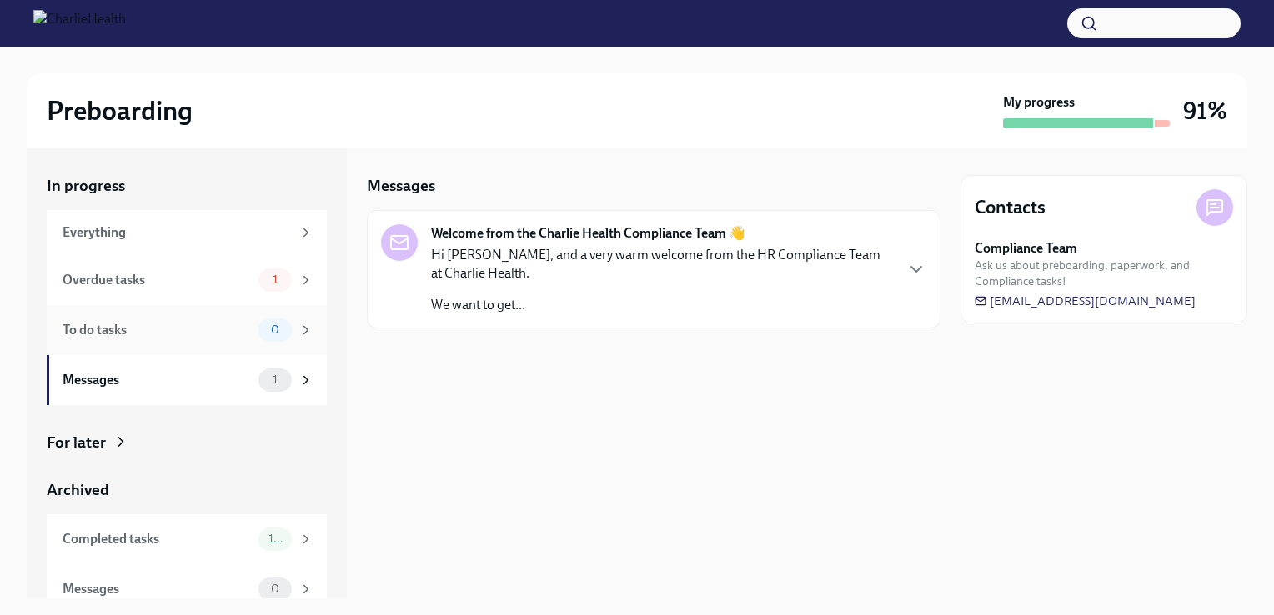
click at [170, 305] on div "To do tasks 0" at bounding box center [187, 330] width 280 height 50
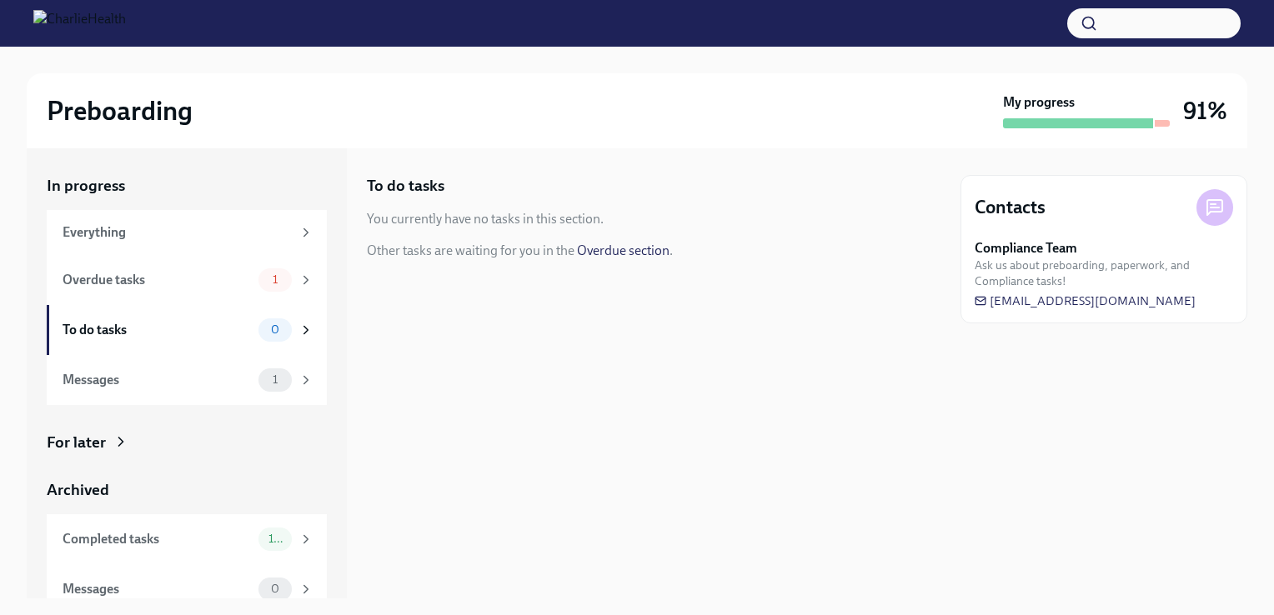
drag, startPoint x: 347, startPoint y: 387, endPoint x: 354, endPoint y: 409, distance: 23.7
click at [354, 409] on div "In progress Everything Overdue tasks 1 To do tasks 0 Messages 1 For later Archi…" at bounding box center [637, 373] width 1220 height 450
click at [623, 245] on link "Overdue section" at bounding box center [623, 251] width 93 height 16
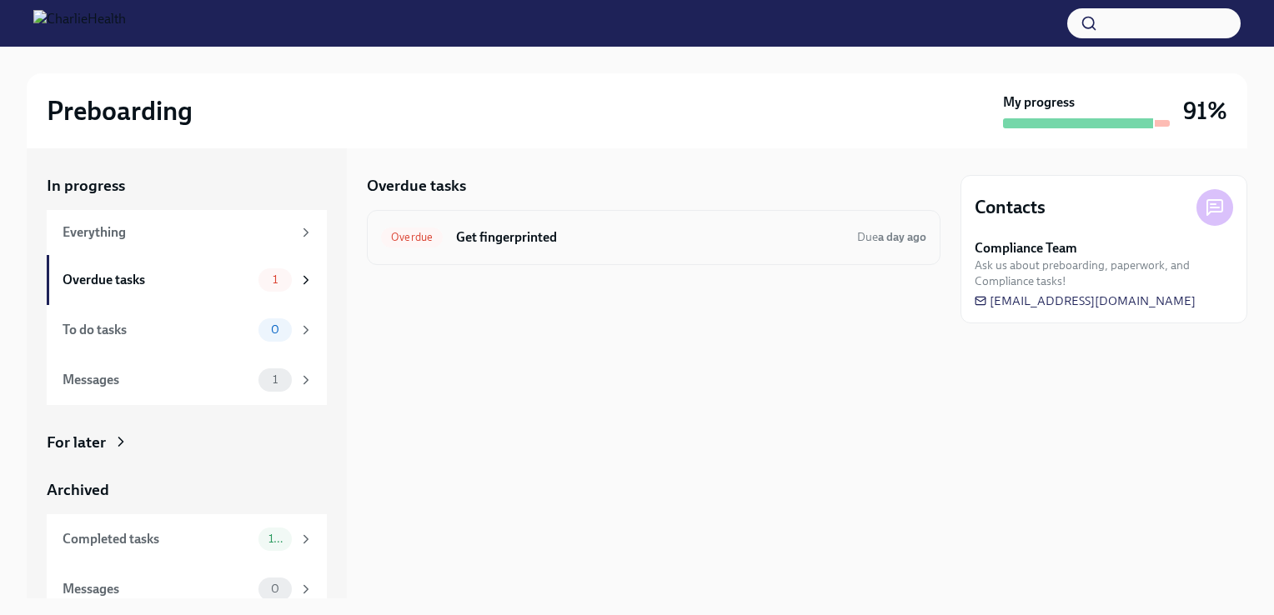
click at [562, 247] on div "Overdue Get fingerprinted Due a day ago" at bounding box center [653, 237] width 545 height 27
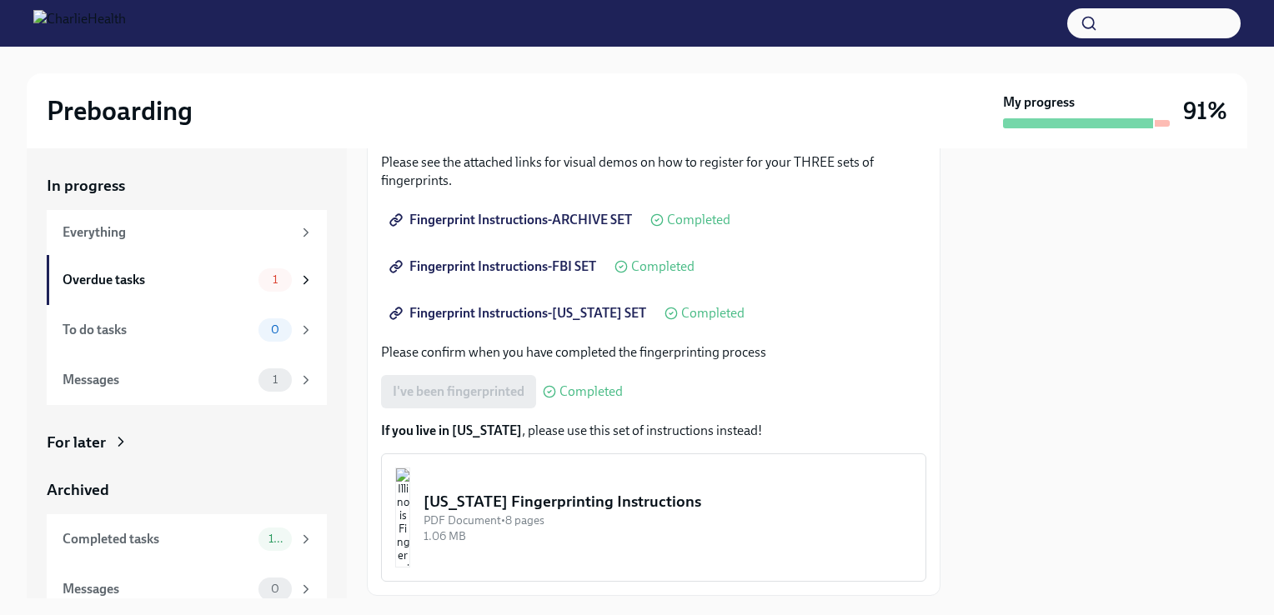
scroll to position [343, 0]
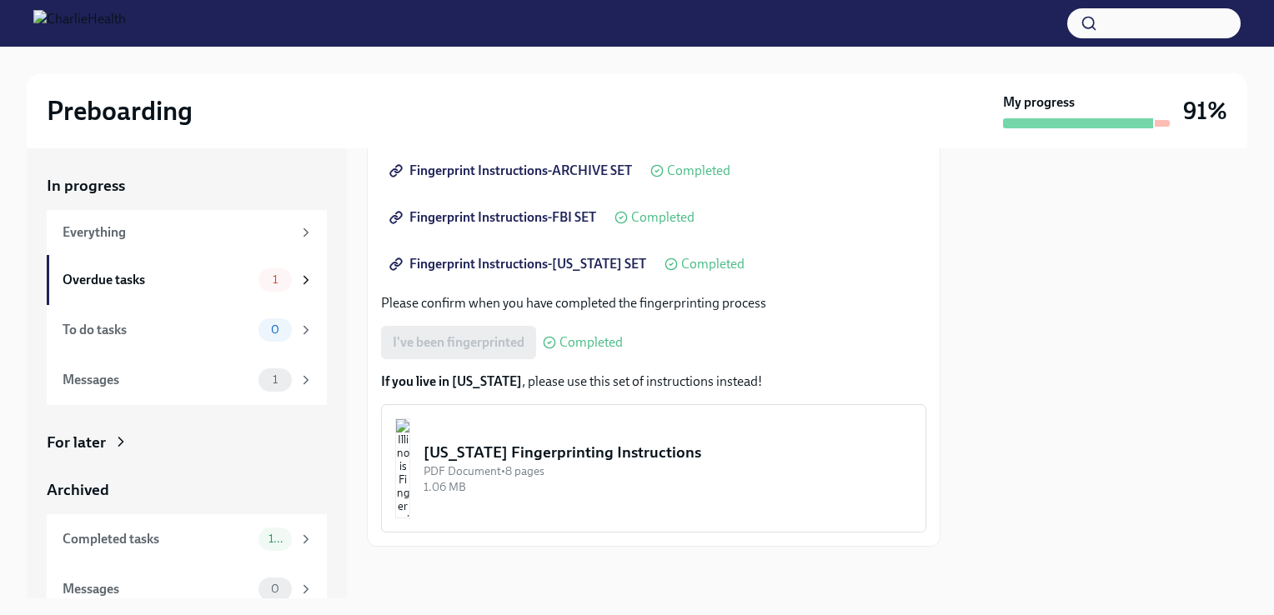
click at [1079, 123] on div at bounding box center [1078, 123] width 150 height 10
click at [185, 247] on div "Everything" at bounding box center [187, 232] width 280 height 45
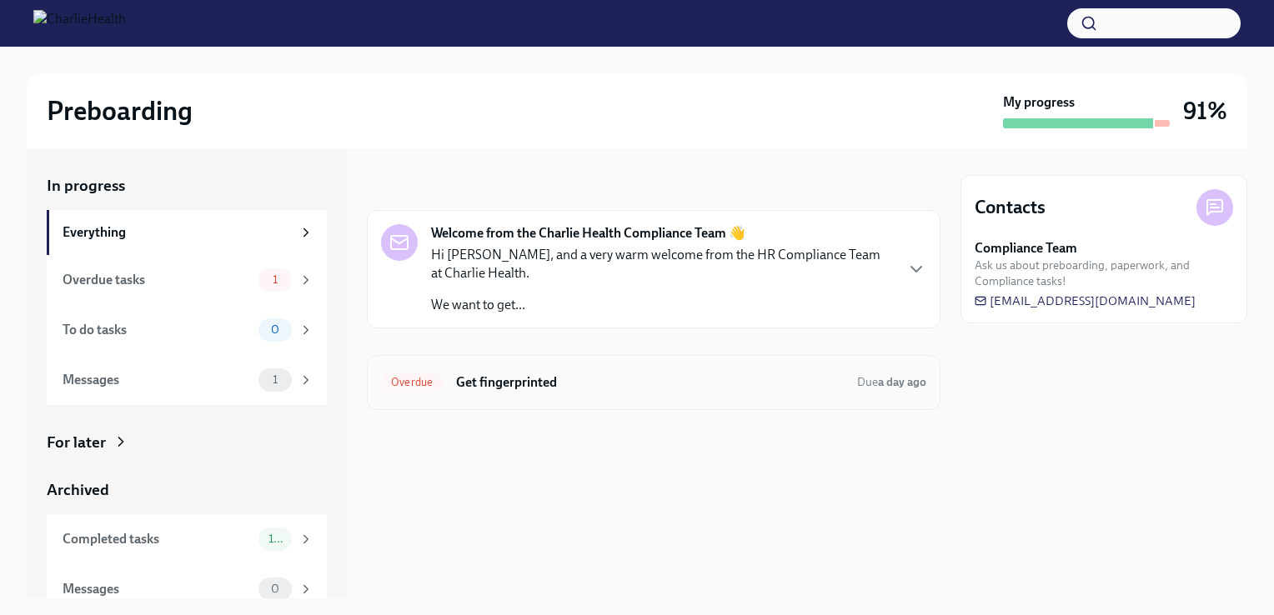
click at [496, 383] on h6 "Get fingerprinted" at bounding box center [650, 382] width 388 height 18
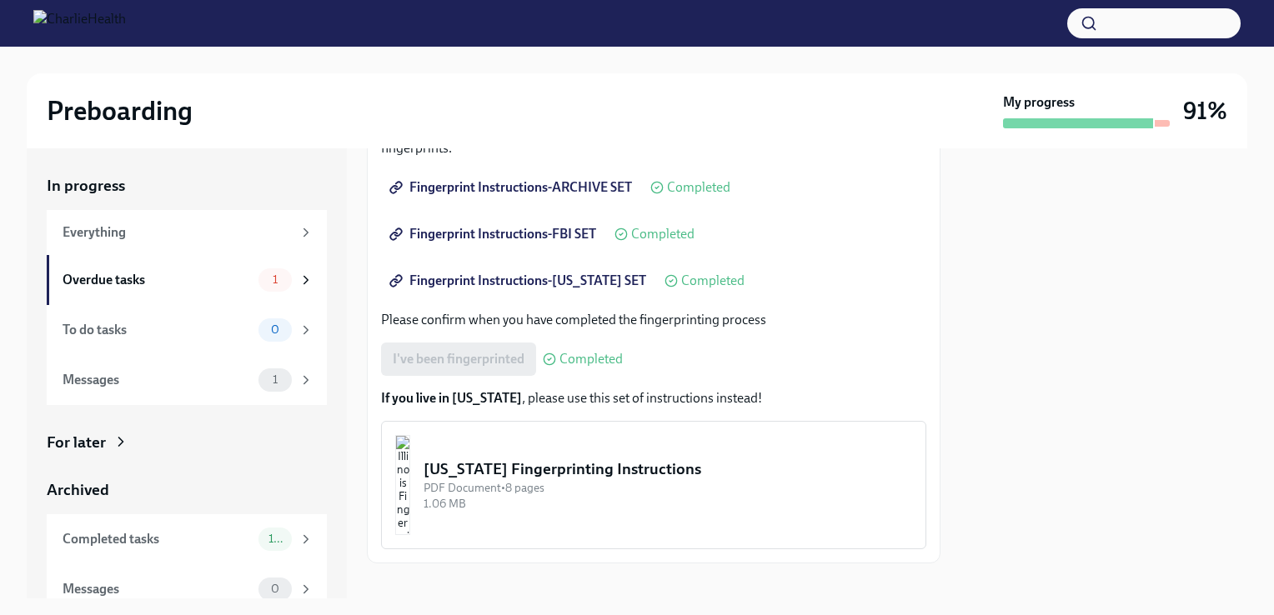
scroll to position [343, 0]
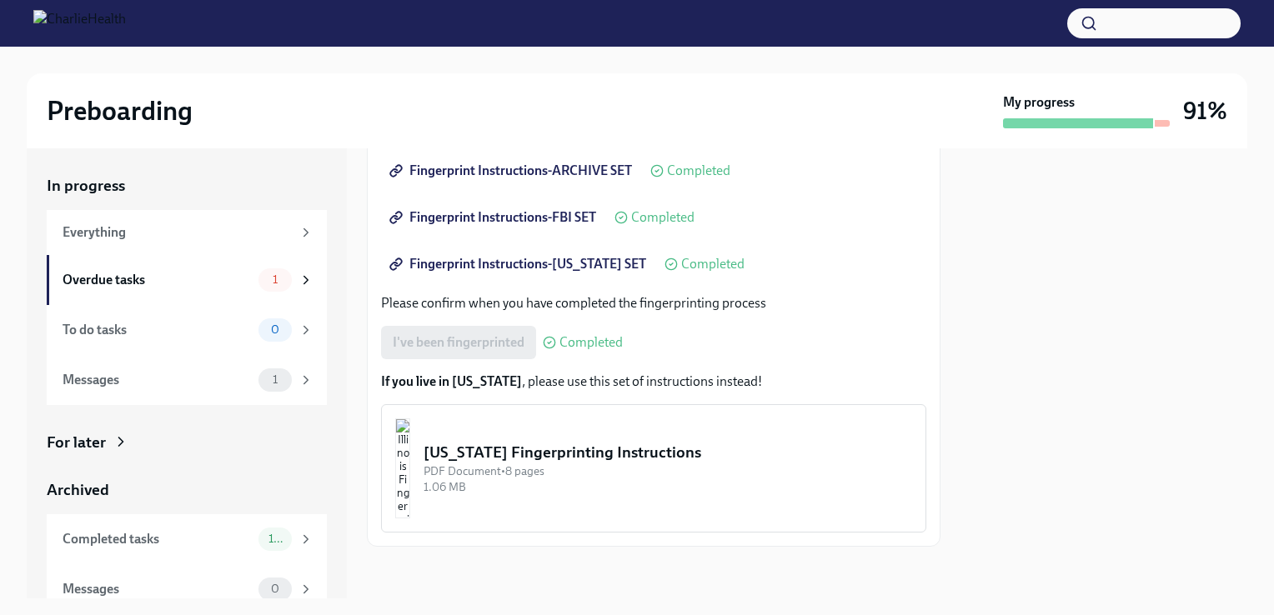
click at [483, 346] on div "I've been fingerprinted Completed" at bounding box center [502, 342] width 242 height 33
drag, startPoint x: 483, startPoint y: 346, endPoint x: 482, endPoint y: 368, distance: 22.5
click at [482, 368] on div "We ask that you make three appointments to get fingerprinted, which we will nee…" at bounding box center [653, 224] width 545 height 615
click at [510, 448] on div "[US_STATE] Fingerprinting Instructions" at bounding box center [667, 453] width 488 height 22
